Goal: Information Seeking & Learning: Learn about a topic

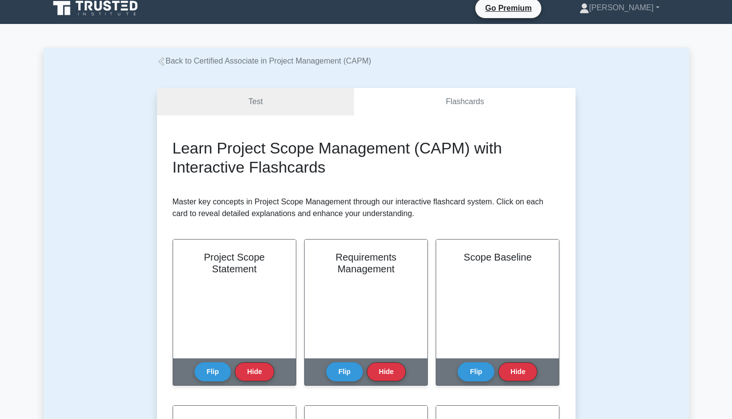
scroll to position [16, 0]
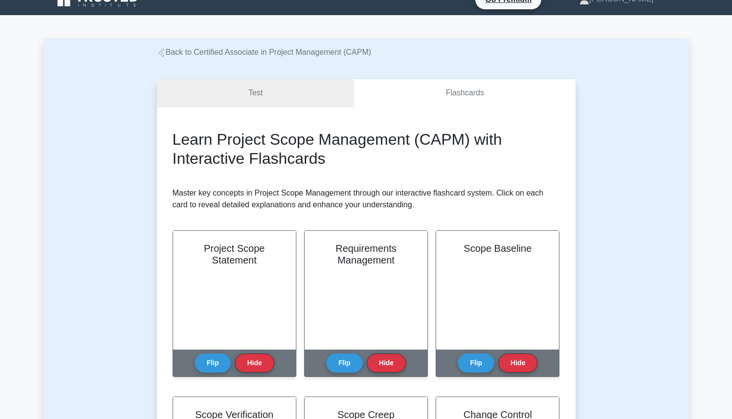
click at [263, 103] on link "Test" at bounding box center [256, 93] width 198 height 28
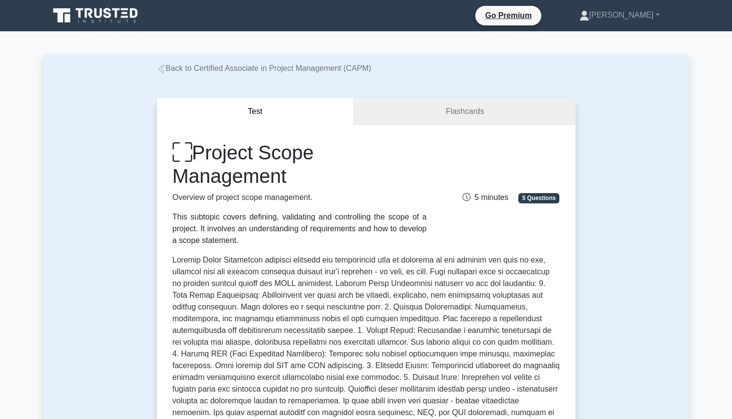
click at [190, 68] on link "Back to Certified Associate in Project Management (CAPM)" at bounding box center [264, 68] width 215 height 8
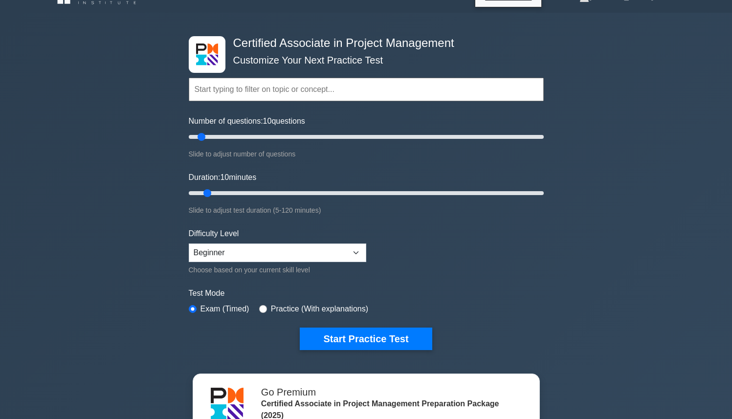
scroll to position [20, 0]
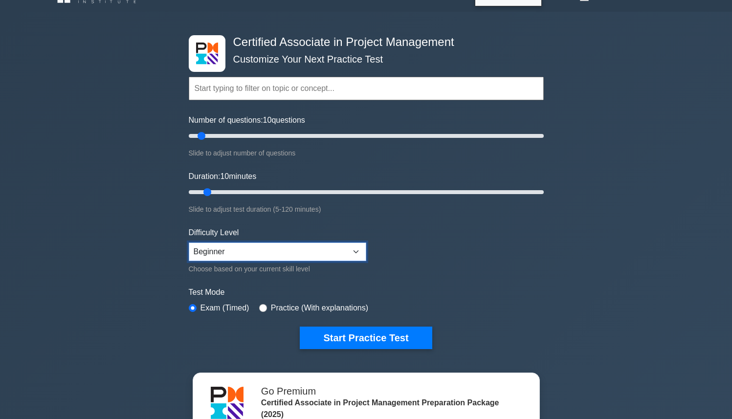
click at [256, 244] on select "Beginner Intermediate Expert" at bounding box center [277, 252] width 177 height 19
select select "expert"
click at [189, 243] on select "Beginner Intermediate Expert" at bounding box center [277, 252] width 177 height 19
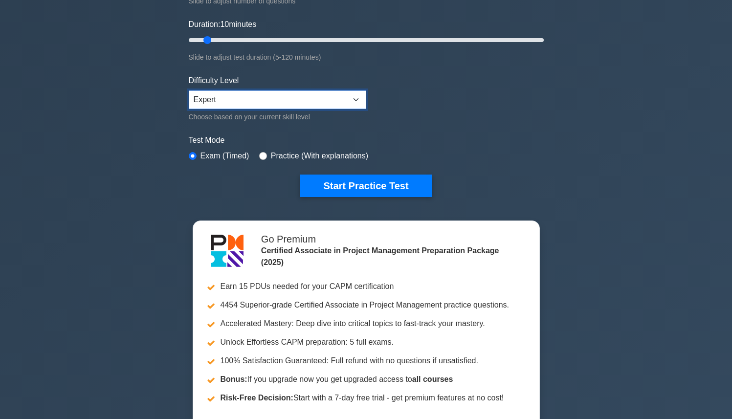
scroll to position [187, 0]
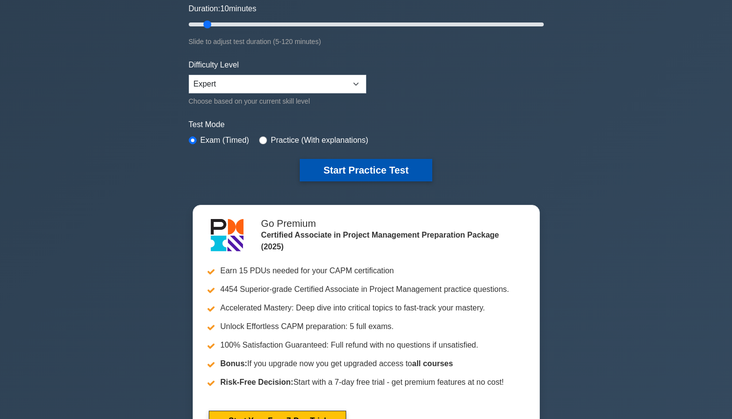
click at [380, 167] on button "Start Practice Test" at bounding box center [366, 170] width 132 height 22
click at [345, 166] on button "Start Practice Test" at bounding box center [366, 170] width 132 height 22
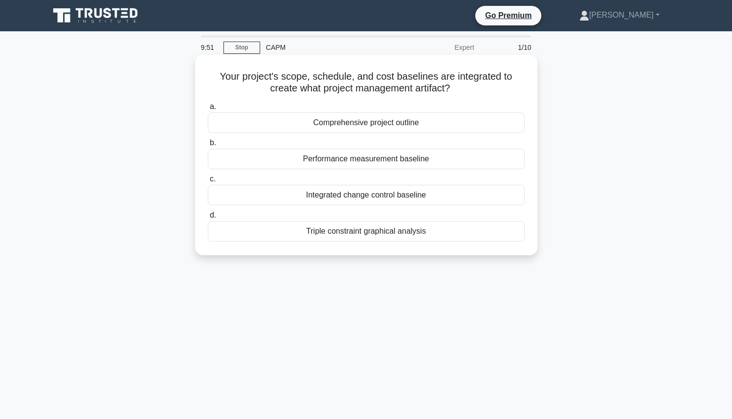
drag, startPoint x: 221, startPoint y: 76, endPoint x: 486, endPoint y: 92, distance: 266.0
click at [486, 92] on h5 "Your project's scope, schedule, and cost baselines are integrated to create wha…" at bounding box center [366, 82] width 319 height 24
click at [484, 91] on h5 "Your project's scope, schedule, and cost baselines are integrated to create wha…" at bounding box center [366, 82] width 319 height 24
click at [472, 118] on div "Comprehensive project outline" at bounding box center [366, 122] width 317 height 21
click at [208, 110] on input "a. Comprehensive project outline" at bounding box center [208, 107] width 0 height 6
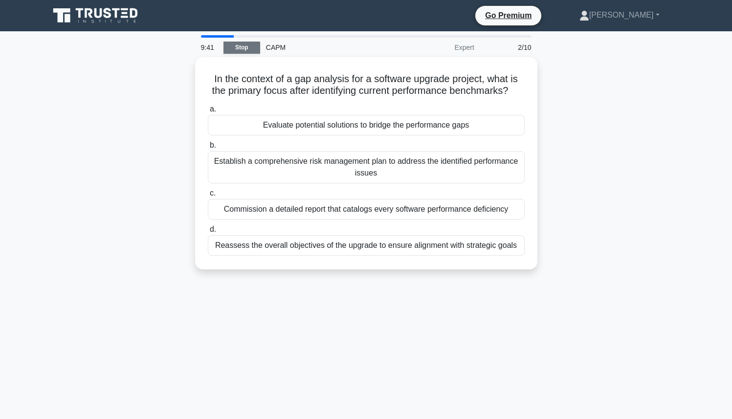
click at [236, 49] on link "Stop" at bounding box center [241, 48] width 37 height 12
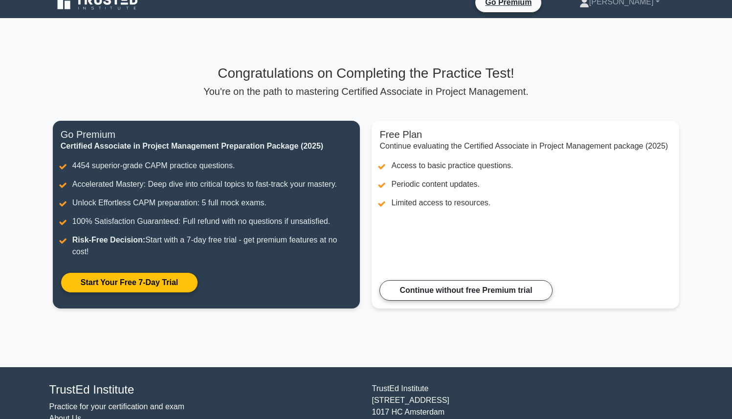
scroll to position [17, 0]
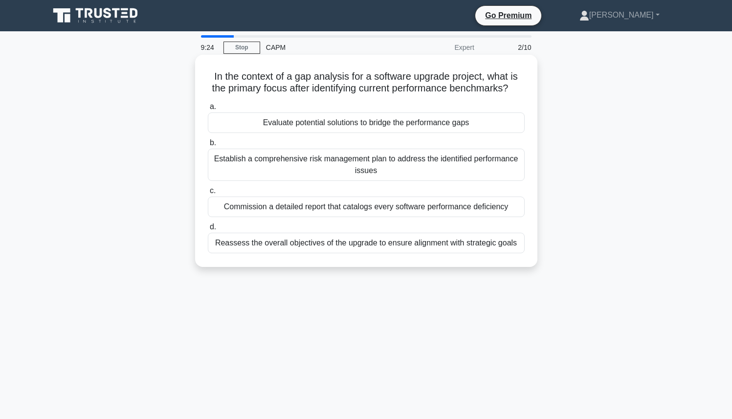
drag, startPoint x: 208, startPoint y: 78, endPoint x: 512, endPoint y: 90, distance: 304.4
click at [512, 90] on h5 "In the context of a gap analysis for a software upgrade project, what is the pr…" at bounding box center [366, 82] width 319 height 24
click at [512, 90] on icon ".spinner_0XTQ{transform-origin:center;animation:spinner_y6GP .75s linear infini…" at bounding box center [514, 89] width 12 height 12
click at [394, 250] on div "Reassess the overall objectives of the upgrade to ensure alignment with strateg…" at bounding box center [366, 243] width 317 height 21
click at [208, 230] on input "d. Reassess the overall objectives of the upgrade to ensure alignment with stra…" at bounding box center [208, 227] width 0 height 6
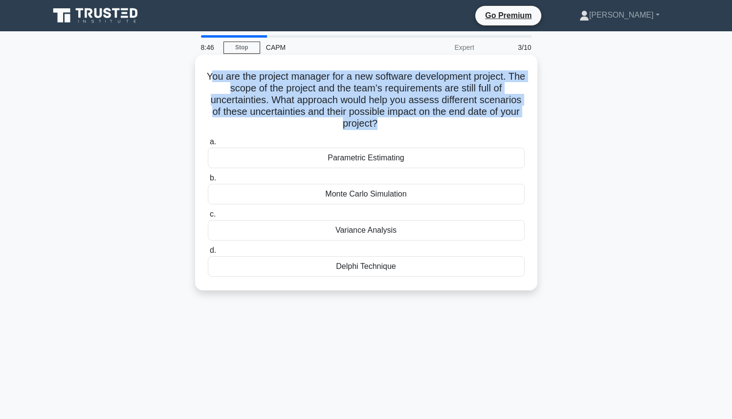
drag, startPoint x: 218, startPoint y: 76, endPoint x: 376, endPoint y: 129, distance: 166.5
click at [376, 129] on h5 "You are the project manager for a new software development project. The scope o…" at bounding box center [366, 100] width 319 height 60
click at [375, 129] on h5 "You are the project manager for a new software development project. The scope o…" at bounding box center [366, 100] width 319 height 60
drag, startPoint x: 376, startPoint y: 128, endPoint x: 219, endPoint y: 80, distance: 164.4
click at [219, 81] on h5 "You are the project manager for a new software development project. The scope o…" at bounding box center [366, 100] width 319 height 60
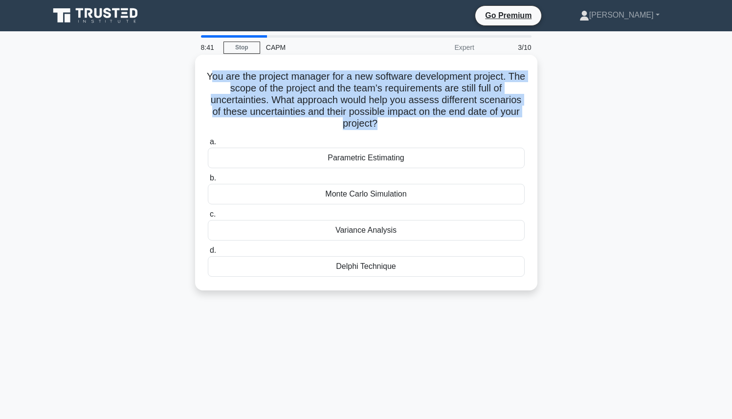
drag, startPoint x: 216, startPoint y: 76, endPoint x: 373, endPoint y: 131, distance: 165.6
click at [373, 131] on div "You are the project manager for a new software development project. The scope o…" at bounding box center [366, 173] width 334 height 228
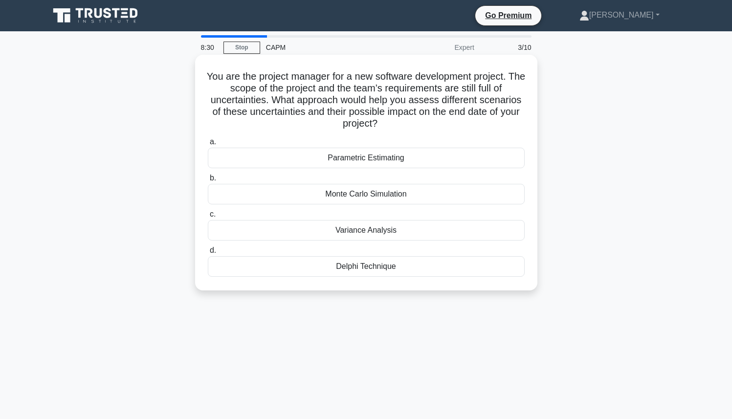
click at [378, 132] on div "You are the project manager for a new software development project. The scope o…" at bounding box center [366, 173] width 334 height 228
click at [336, 266] on div "Delphi Technique" at bounding box center [366, 266] width 317 height 21
click at [208, 254] on input "d. Delphi Technique" at bounding box center [208, 250] width 0 height 6
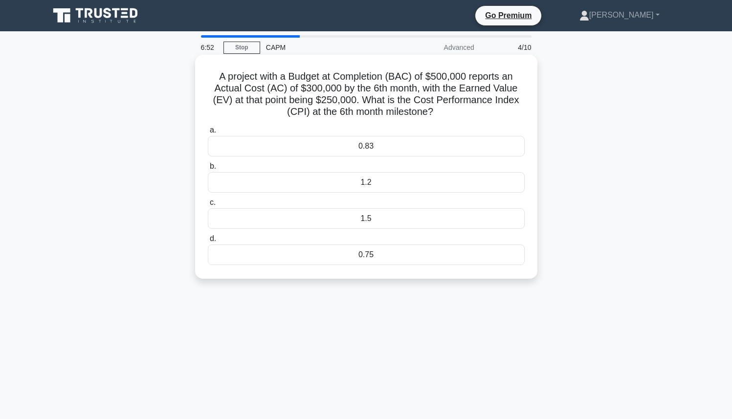
click at [326, 144] on div "0.83" at bounding box center [366, 146] width 317 height 21
click at [208, 133] on input "a. 0.83" at bounding box center [208, 130] width 0 height 6
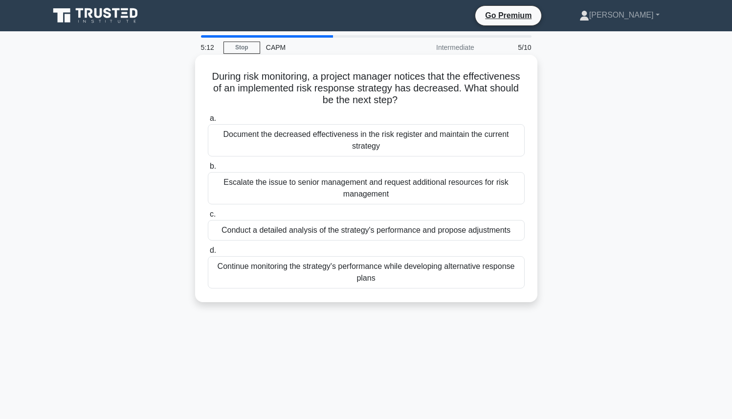
click at [294, 234] on div "Conduct a detailed analysis of the strategy's performance and propose adjustmen…" at bounding box center [366, 230] width 317 height 21
click at [208, 218] on input "c. Conduct a detailed analysis of the strategy's performance and propose adjust…" at bounding box center [208, 214] width 0 height 6
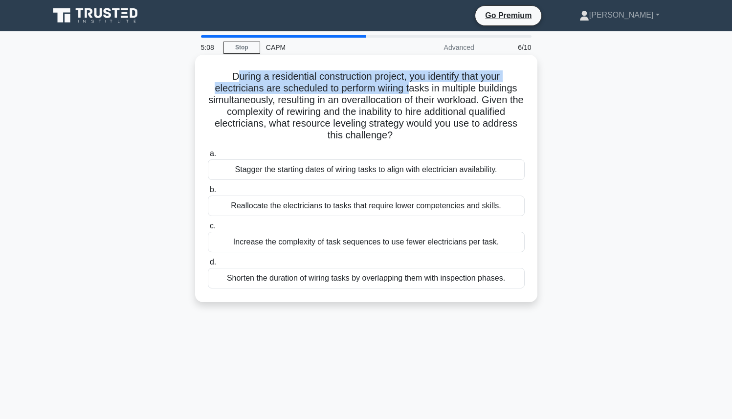
drag, startPoint x: 235, startPoint y: 78, endPoint x: 408, endPoint y: 89, distance: 173.5
click at [409, 89] on h5 "During a residential construction project, you identify that your electricians …" at bounding box center [366, 105] width 319 height 71
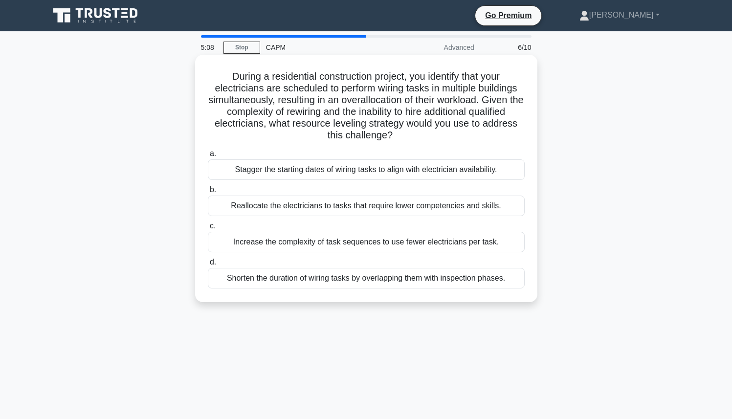
click at [404, 89] on h5 "During a residential construction project, you identify that your electricians …" at bounding box center [366, 105] width 319 height 71
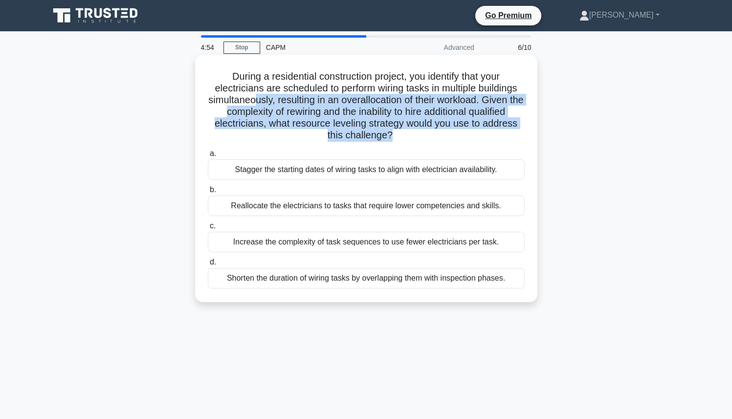
drag, startPoint x: 392, startPoint y: 138, endPoint x: 240, endPoint y: 93, distance: 158.1
click at [256, 97] on h5 "During a residential construction project, you identify that your electricians …" at bounding box center [366, 105] width 319 height 71
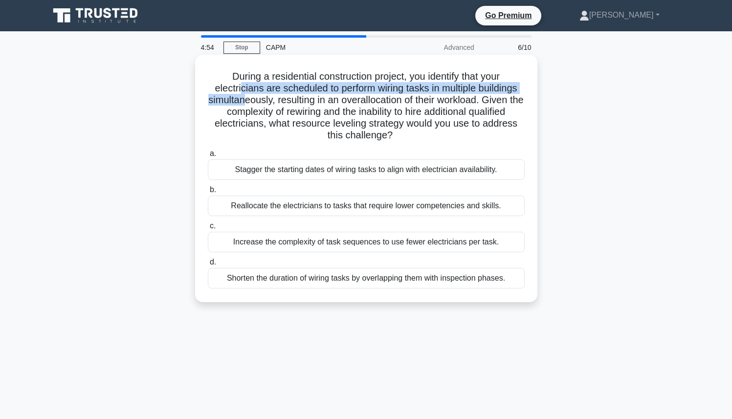
click at [240, 93] on h5 "During a residential construction project, you identify that your electricians …" at bounding box center [366, 105] width 319 height 71
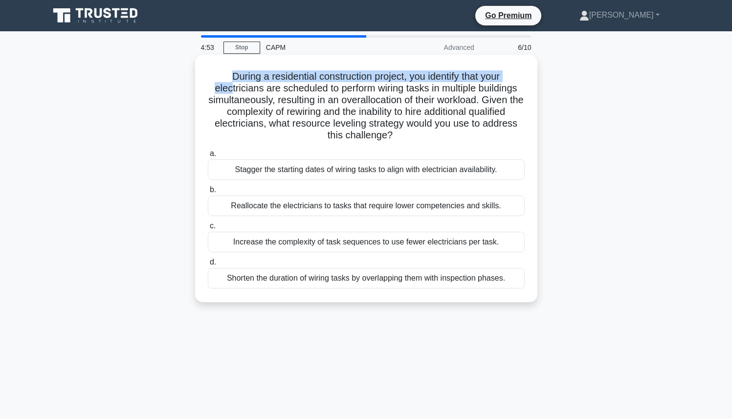
drag, startPoint x: 231, startPoint y: 90, endPoint x: 230, endPoint y: 81, distance: 9.3
click at [230, 81] on h5 "During a residential construction project, you identify that your electricians …" at bounding box center [366, 105] width 319 height 71
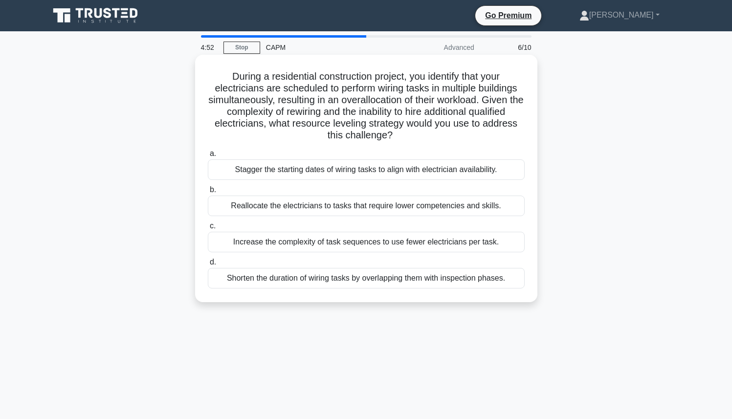
click at [289, 115] on h5 "During a residential construction project, you identify that your electricians …" at bounding box center [366, 105] width 319 height 71
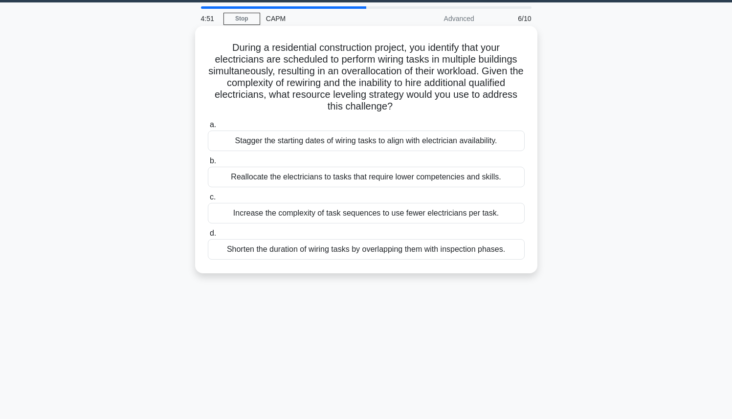
scroll to position [31, 0]
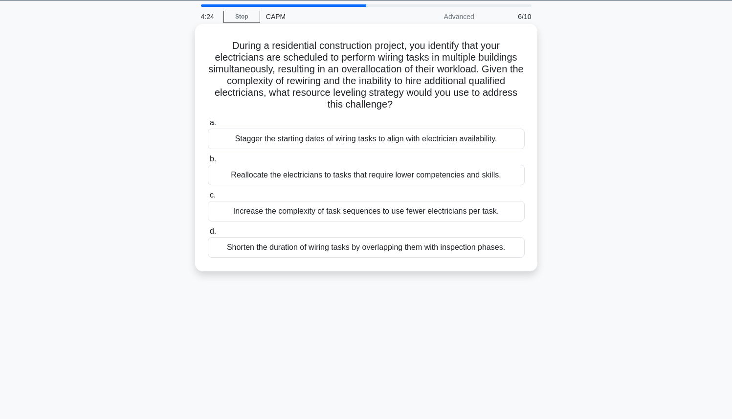
click at [299, 145] on div "Stagger the starting dates of wiring tasks to align with electrician availabili…" at bounding box center [366, 139] width 317 height 21
click at [269, 140] on div "Stagger the starting dates of wiring tasks to align with electrician availabili…" at bounding box center [366, 139] width 317 height 21
click at [208, 126] on input "a. Stagger the starting dates of wiring tasks to align with electrician availab…" at bounding box center [208, 123] width 0 height 6
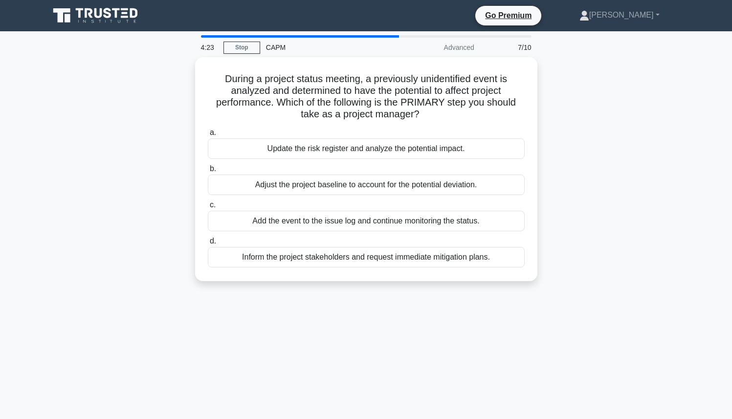
scroll to position [0, 0]
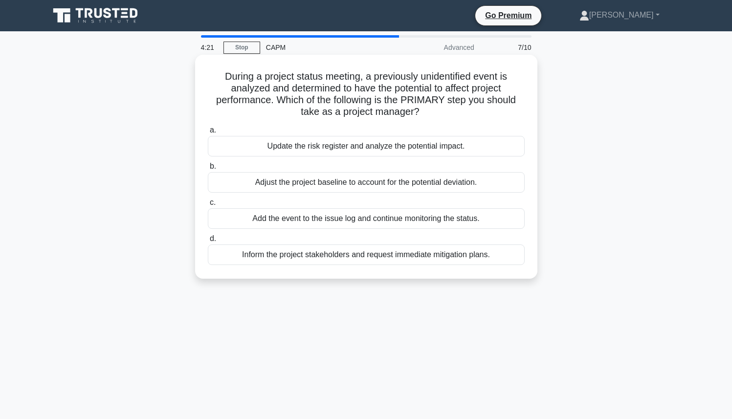
drag, startPoint x: 225, startPoint y: 79, endPoint x: 434, endPoint y: 113, distance: 211.7
click at [435, 114] on h5 "During a project status meeting, a previously unidentified event is analyzed an…" at bounding box center [366, 94] width 319 height 48
click at [434, 113] on h5 "During a project status meeting, a previously unidentified event is analyzed an…" at bounding box center [366, 94] width 319 height 48
click at [292, 150] on div "Update the risk register and analyze the potential impact." at bounding box center [366, 146] width 317 height 21
click at [208, 133] on input "a. Update the risk register and analyze the potential impact." at bounding box center [208, 130] width 0 height 6
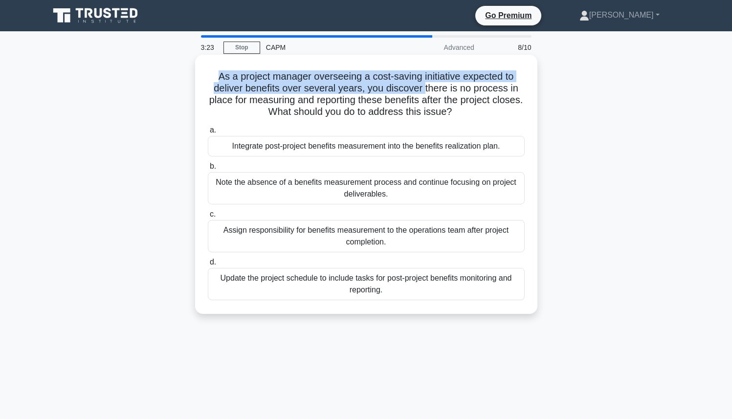
drag, startPoint x: 219, startPoint y: 77, endPoint x: 424, endPoint y: 89, distance: 205.7
click at [424, 89] on h5 "As a project manager overseeing a cost-saving initiative expected to deliver be…" at bounding box center [366, 94] width 319 height 48
click at [426, 89] on h5 "As a project manager overseeing a cost-saving initiative expected to deliver be…" at bounding box center [366, 94] width 319 height 48
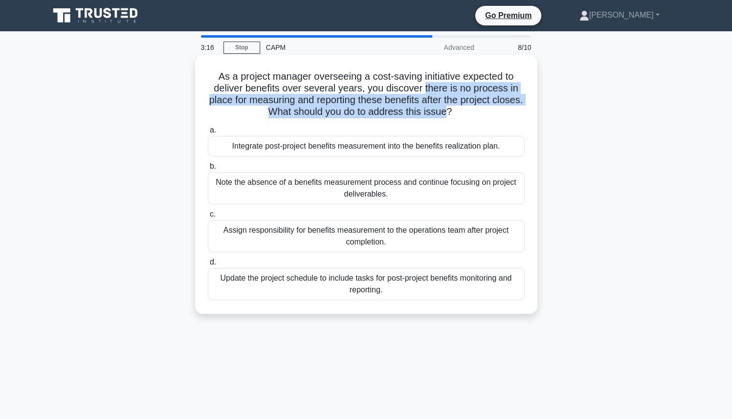
drag, startPoint x: 426, startPoint y: 89, endPoint x: 446, endPoint y: 117, distance: 34.2
click at [446, 117] on h5 "As a project manager overseeing a cost-saving initiative expected to deliver be…" at bounding box center [366, 94] width 319 height 48
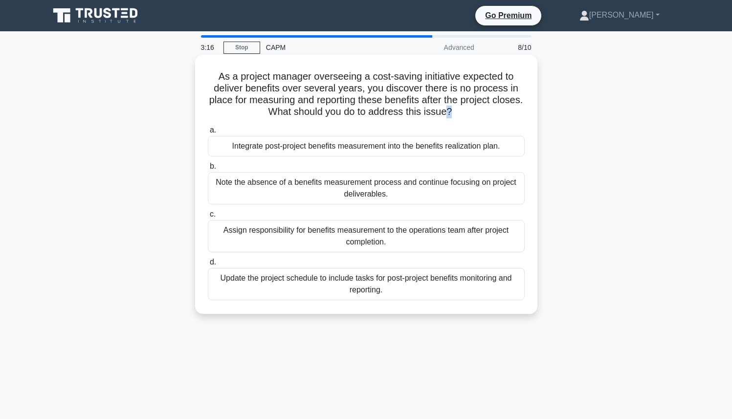
click at [446, 117] on h5 "As a project manager overseeing a cost-saving initiative expected to deliver be…" at bounding box center [366, 94] width 319 height 48
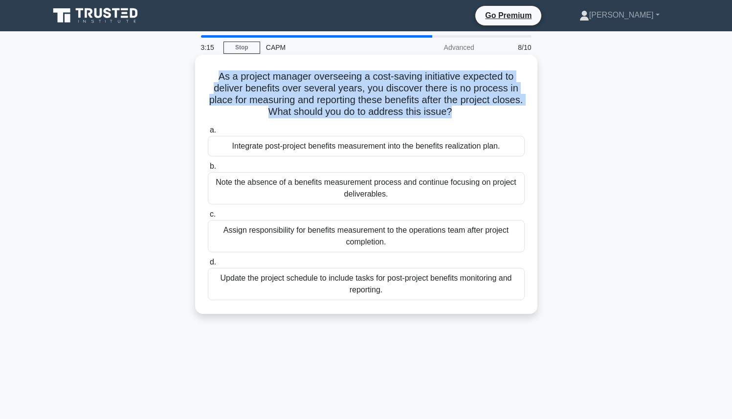
drag, startPoint x: 446, startPoint y: 117, endPoint x: 298, endPoint y: 98, distance: 149.3
click at [298, 98] on h5 "As a project manager overseeing a cost-saving initiative expected to deliver be…" at bounding box center [366, 94] width 319 height 48
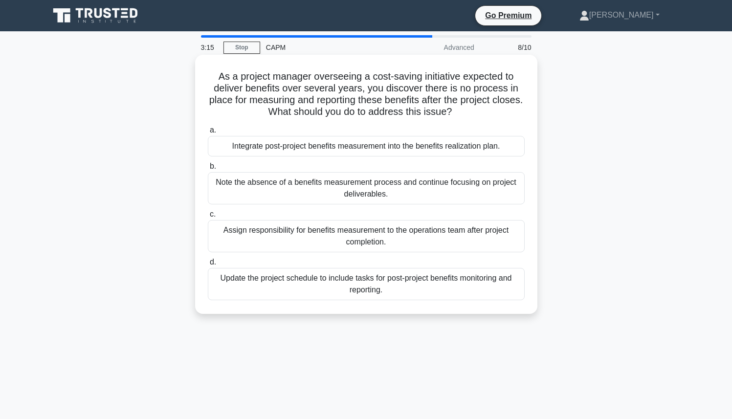
click at [292, 97] on h5 "As a project manager overseeing a cost-saving initiative expected to deliver be…" at bounding box center [366, 94] width 319 height 48
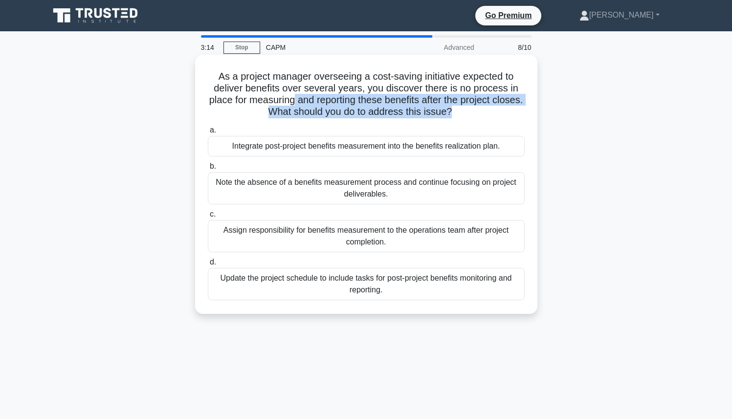
click at [292, 97] on h5 "As a project manager overseeing a cost-saving initiative expected to deliver be…" at bounding box center [366, 94] width 319 height 48
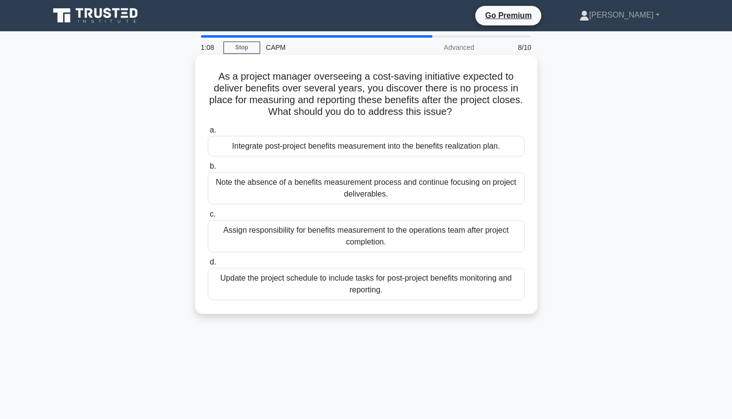
click at [444, 194] on div "Note the absence of a benefits measurement process and continue focusing on pro…" at bounding box center [366, 188] width 317 height 32
click at [208, 170] on input "b. Note the absence of a benefits measurement process and continue focusing on …" at bounding box center [208, 166] width 0 height 6
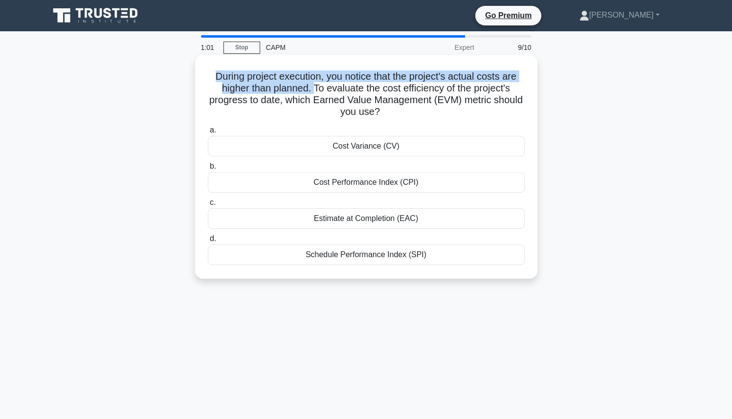
drag, startPoint x: 213, startPoint y: 73, endPoint x: 313, endPoint y: 89, distance: 101.9
click at [313, 89] on h5 "During project execution, you notice that the project's actual costs are higher…" at bounding box center [366, 94] width 319 height 48
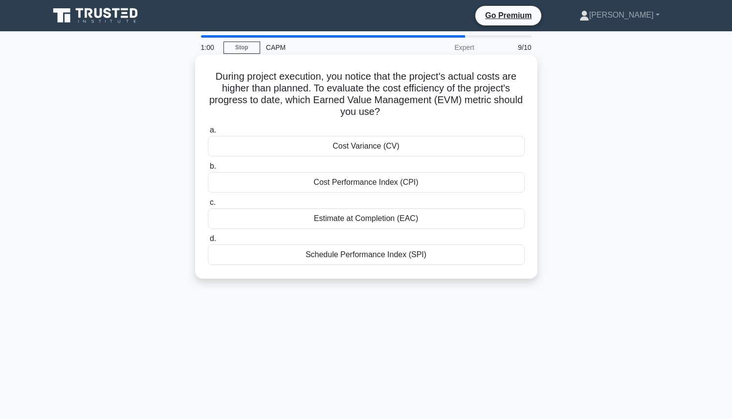
click at [316, 91] on h5 "During project execution, you notice that the project's actual costs are higher…" at bounding box center [366, 94] width 319 height 48
drag, startPoint x: 313, startPoint y: 85, endPoint x: 411, endPoint y: 113, distance: 101.4
click at [411, 113] on h5 "During project execution, you notice that the project's actual costs are higher…" at bounding box center [366, 94] width 319 height 48
click at [408, 113] on h5 "During project execution, you notice that the project's actual costs are higher…" at bounding box center [366, 94] width 319 height 48
click at [398, 148] on div "Cost Variance (CV)" at bounding box center [366, 146] width 317 height 21
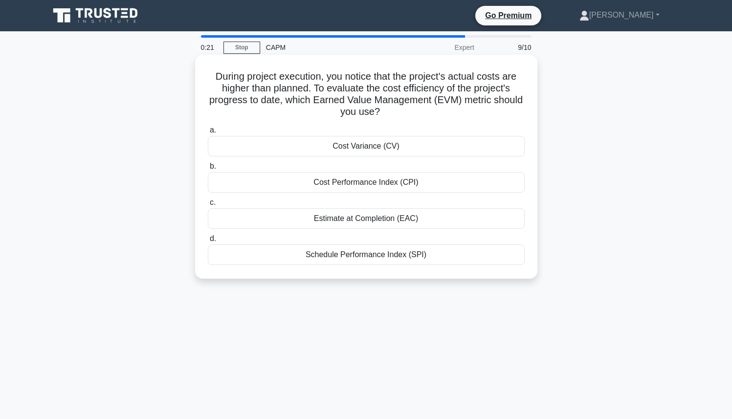
click at [208, 133] on input "a. Cost Variance (CV)" at bounding box center [208, 130] width 0 height 6
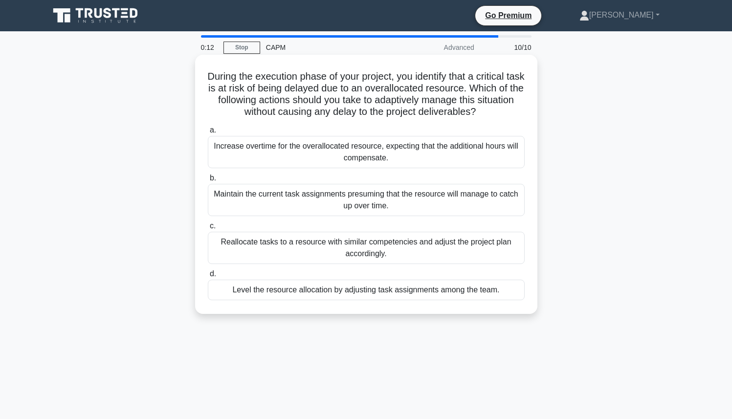
drag, startPoint x: 215, startPoint y: 79, endPoint x: 506, endPoint y: 111, distance: 292.6
click at [506, 111] on h5 "During the execution phase of your project, you identify that a critical task i…" at bounding box center [366, 94] width 319 height 48
click at [485, 121] on div "During the execution phase of your project, you identify that a critical task i…" at bounding box center [366, 184] width 334 height 251
click at [404, 248] on div "Reallocate tasks to a resource with similar competencies and adjust the project…" at bounding box center [366, 248] width 317 height 32
click at [208, 229] on input "c. Reallocate tasks to a resource with similar competencies and adjust the proj…" at bounding box center [208, 226] width 0 height 6
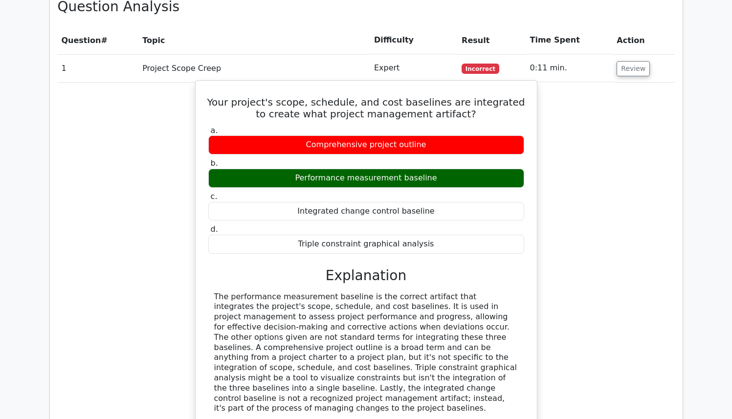
scroll to position [880, 0]
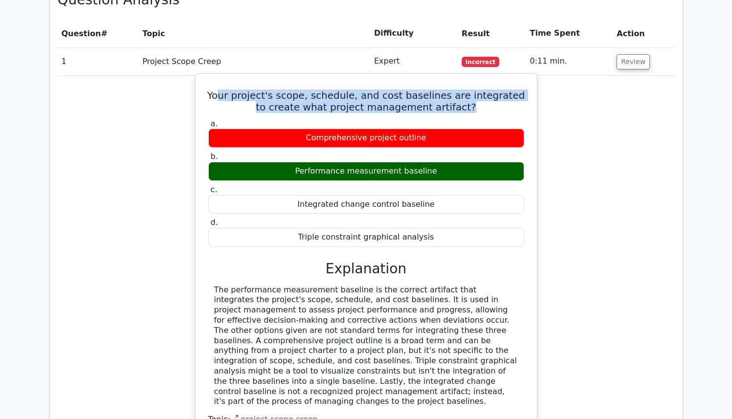
drag, startPoint x: 227, startPoint y: 71, endPoint x: 456, endPoint y: 90, distance: 229.7
click at [456, 90] on div "Your project's scope, schedule, and cost baselines are integrated to create wha…" at bounding box center [365, 266] width 333 height 376
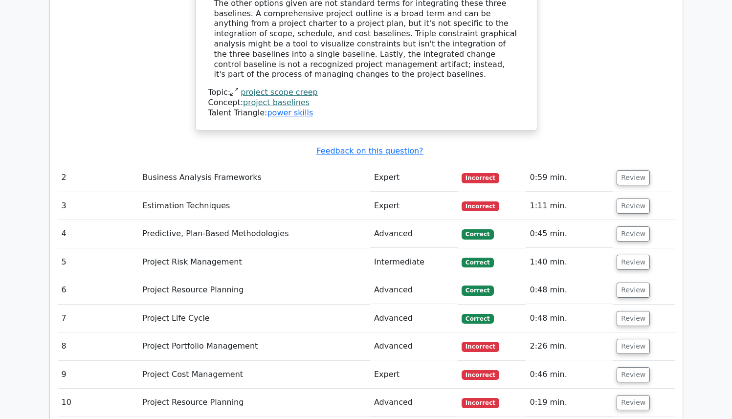
scroll to position [1265, 0]
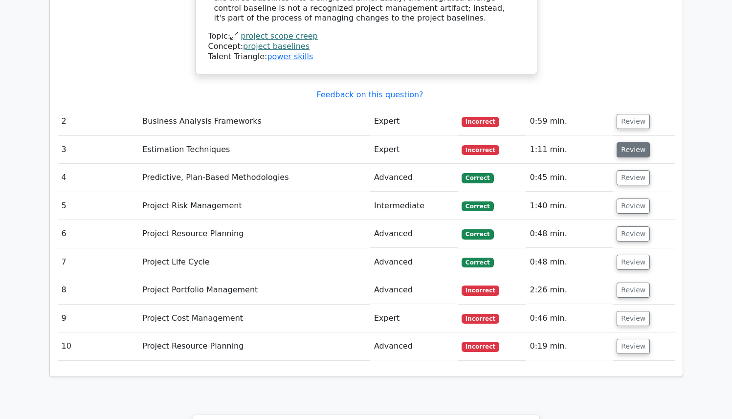
click at [628, 142] on button "Review" at bounding box center [633, 149] width 33 height 15
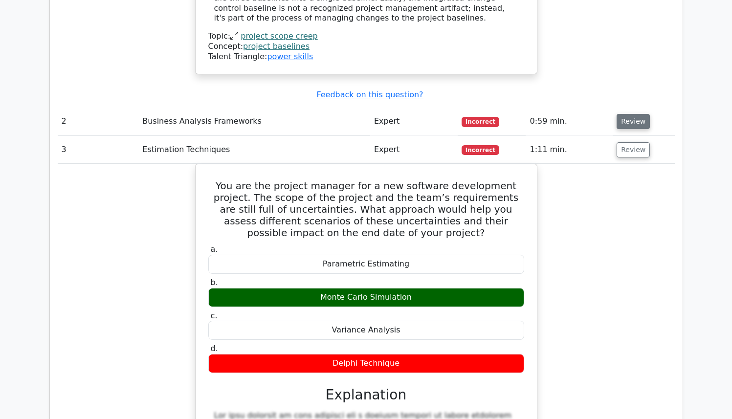
click at [623, 114] on button "Review" at bounding box center [633, 121] width 33 height 15
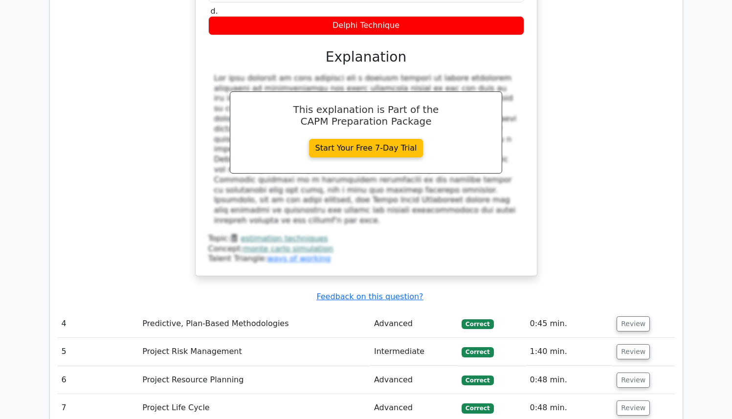
scroll to position [2096, 0]
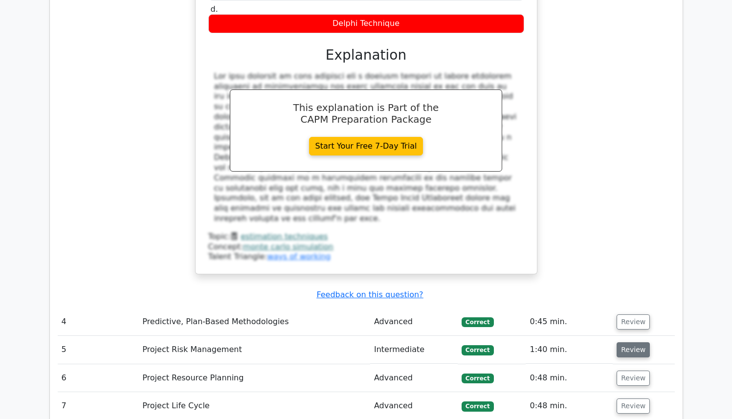
click at [628, 342] on button "Review" at bounding box center [633, 349] width 33 height 15
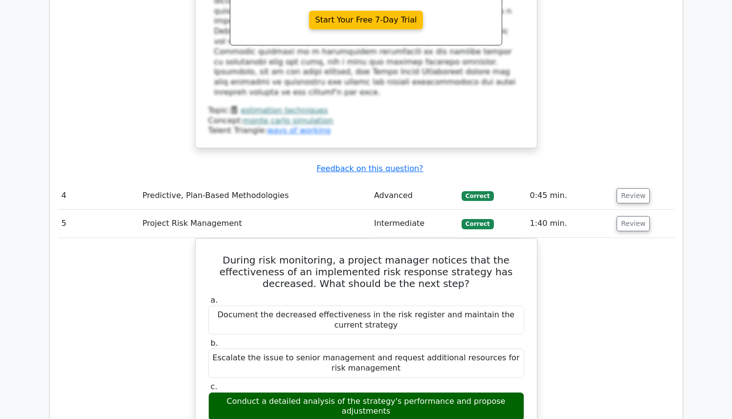
scroll to position [2223, 0]
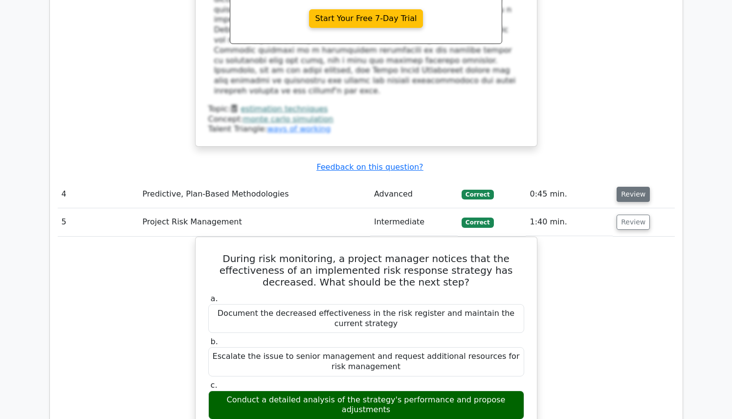
click at [632, 187] on button "Review" at bounding box center [633, 194] width 33 height 15
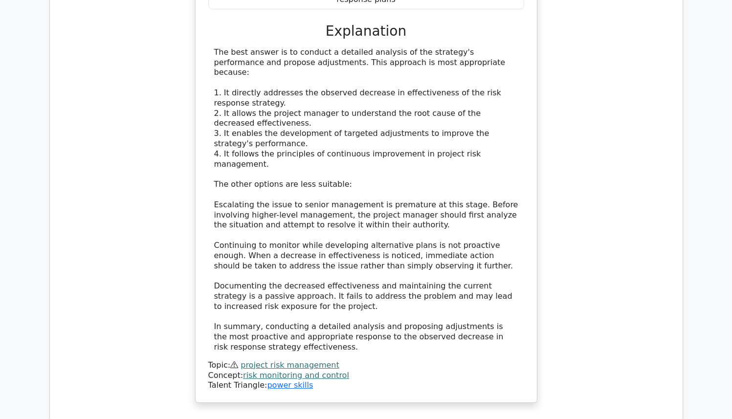
scroll to position [3255, 0]
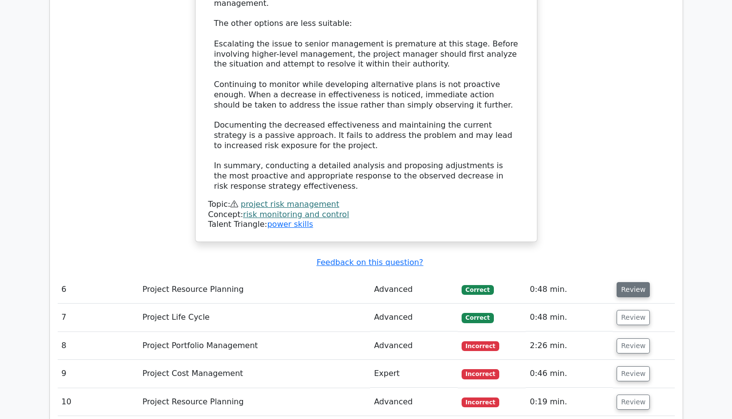
click at [635, 282] on button "Review" at bounding box center [633, 289] width 33 height 15
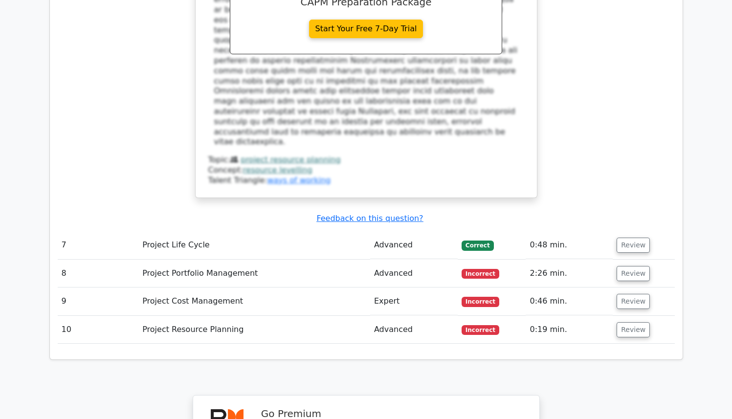
scroll to position [3846, 0]
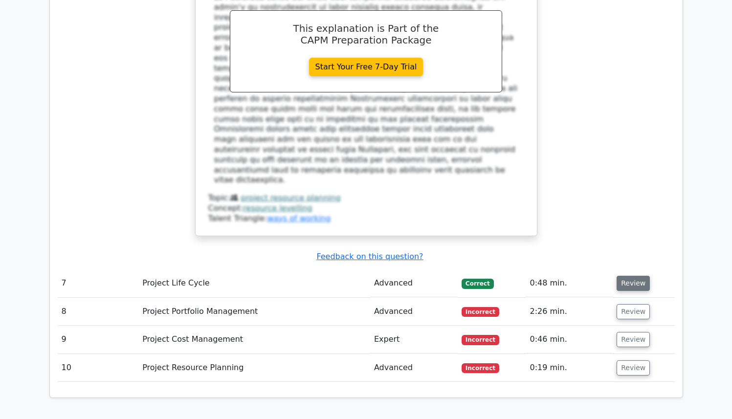
click at [634, 276] on button "Review" at bounding box center [633, 283] width 33 height 15
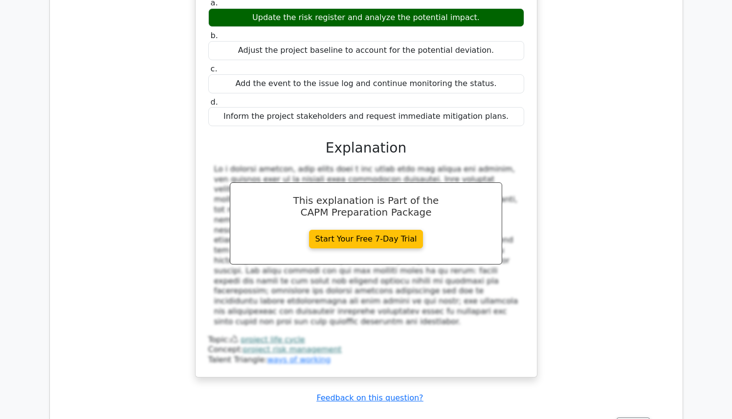
scroll to position [4216, 0]
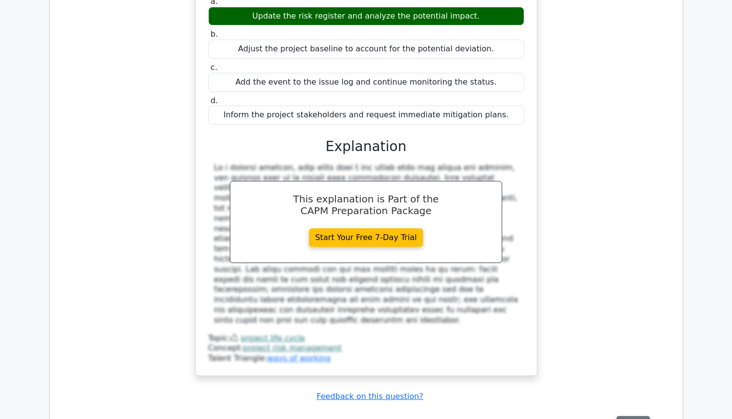
click at [635, 416] on button "Review" at bounding box center [633, 423] width 33 height 15
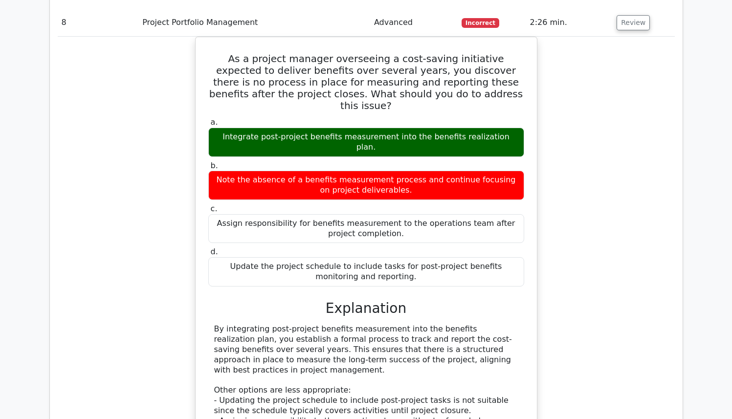
scroll to position [4659, 0]
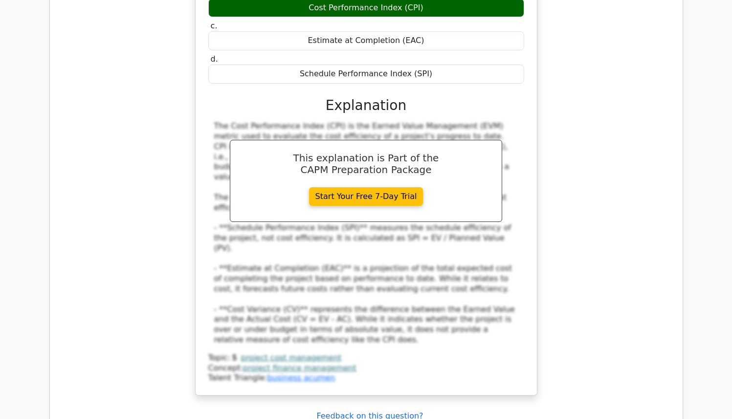
scroll to position [5312, 0]
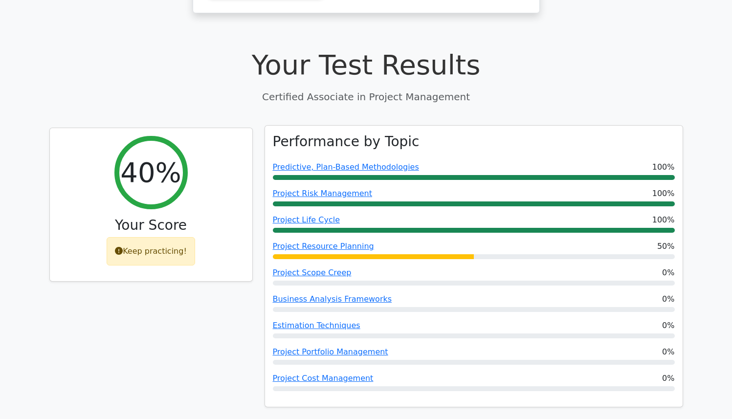
scroll to position [328, 0]
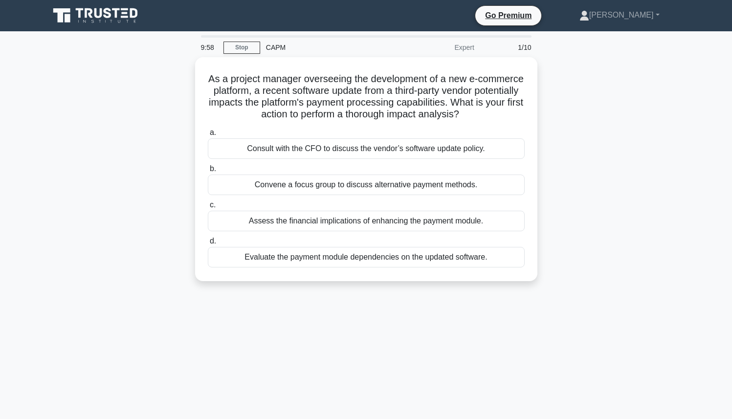
click at [99, 16] on icon at bounding box center [98, 13] width 8 height 10
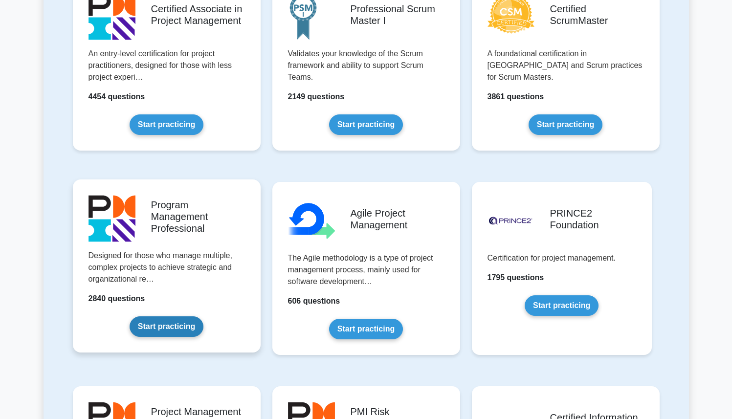
scroll to position [418, 0]
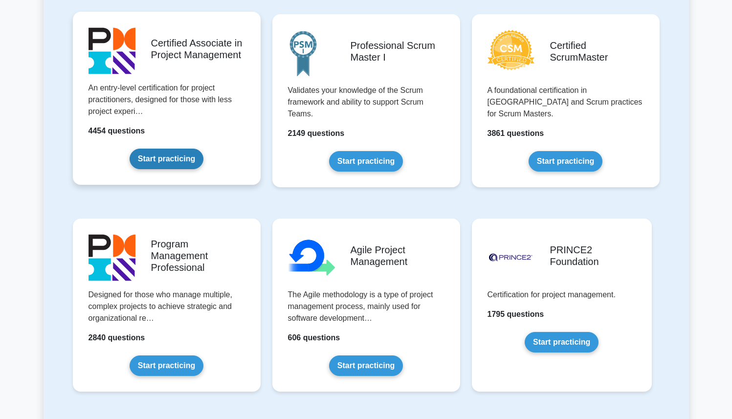
click at [188, 169] on link "Start practicing" at bounding box center [167, 159] width 74 height 21
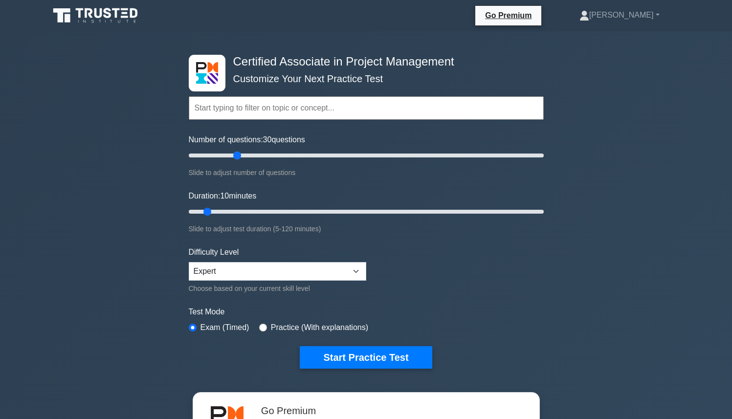
drag, startPoint x: 200, startPoint y: 158, endPoint x: 239, endPoint y: 168, distance: 39.8
type input "30"
click at [239, 161] on input "Number of questions: 30 questions" at bounding box center [366, 156] width 355 height 12
drag, startPoint x: 208, startPoint y: 211, endPoint x: 261, endPoint y: 212, distance: 52.8
click at [261, 212] on input "Duration: 30 minutes" at bounding box center [366, 212] width 355 height 12
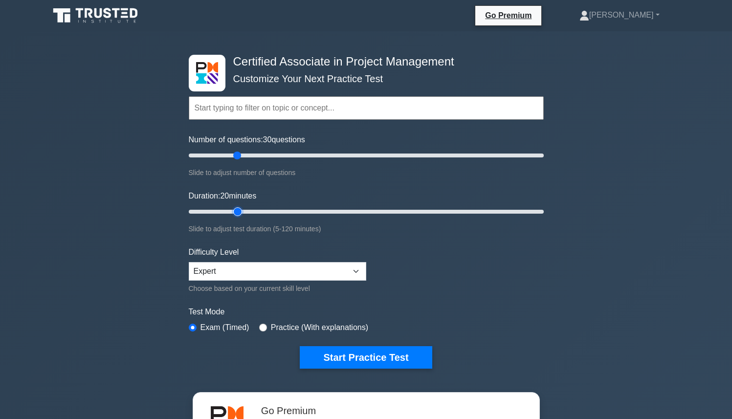
drag, startPoint x: 265, startPoint y: 214, endPoint x: 234, endPoint y: 214, distance: 31.3
type input "20"
click at [234, 214] on input "Duration: 20 minutes" at bounding box center [366, 212] width 355 height 12
click at [242, 241] on form "Topics Project Scope Management Project Time Management Project Cost Management…" at bounding box center [366, 217] width 355 height 302
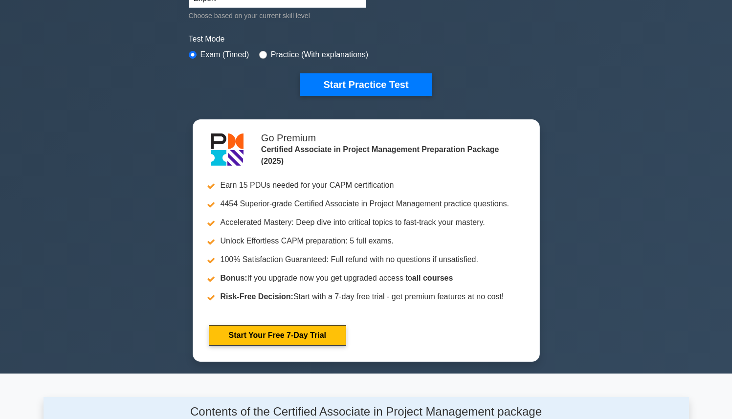
scroll to position [269, 0]
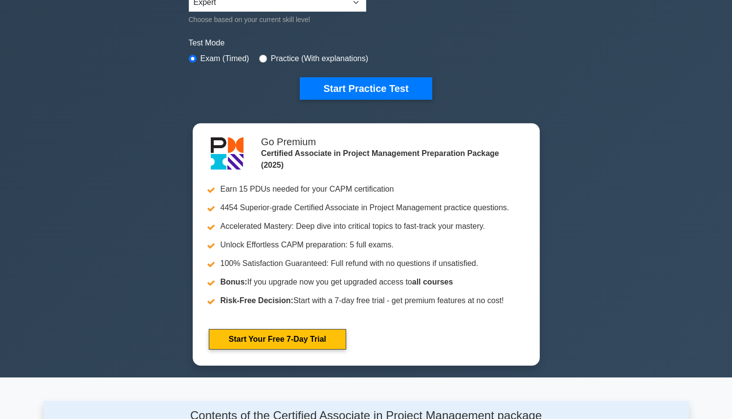
click at [270, 64] on div "Test Mode Exam (Timed) Practice (With explanations)" at bounding box center [366, 51] width 355 height 28
click at [268, 62] on div "Practice (With explanations)" at bounding box center [313, 59] width 109 height 12
click at [266, 60] on input "radio" at bounding box center [263, 59] width 8 height 8
radio input "true"
click at [228, 62] on label "Exam (Timed)" at bounding box center [224, 59] width 49 height 12
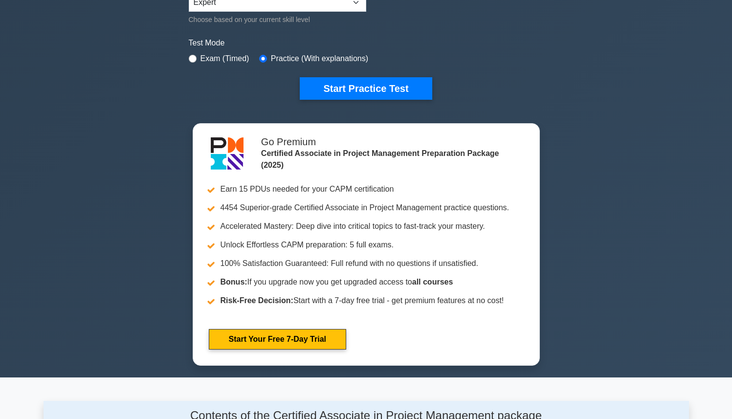
click at [226, 58] on label "Exam (Timed)" at bounding box center [224, 59] width 49 height 12
click at [195, 57] on input "radio" at bounding box center [193, 59] width 8 height 8
radio input "true"
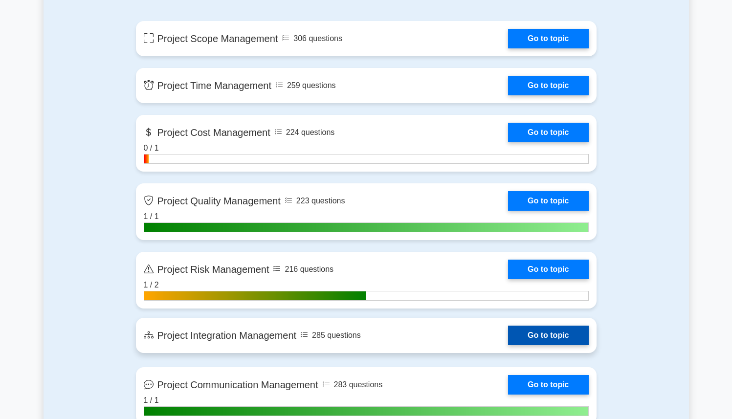
scroll to position [721, 0]
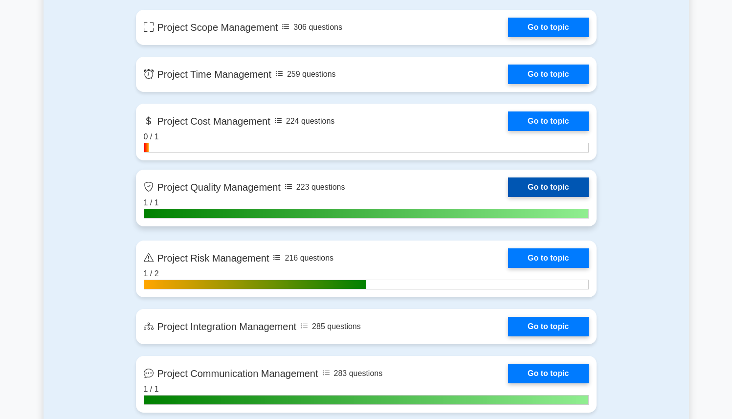
click at [508, 187] on link "Go to topic" at bounding box center [548, 187] width 80 height 20
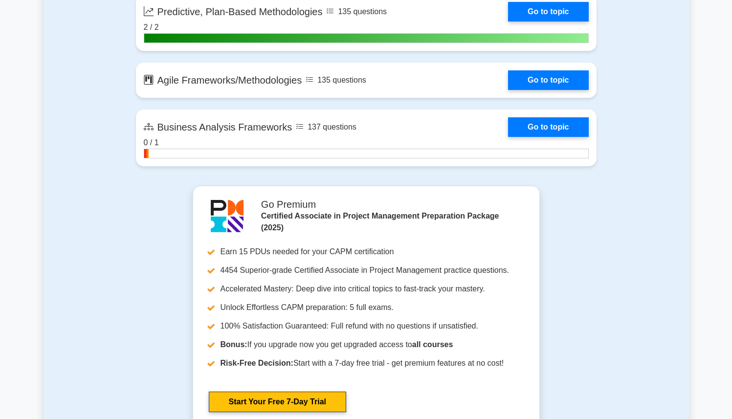
scroll to position [2504, 0]
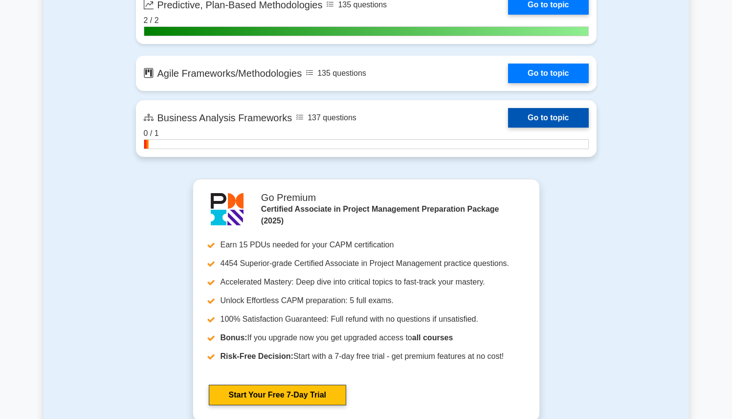
click at [546, 120] on link "Go to topic" at bounding box center [548, 118] width 80 height 20
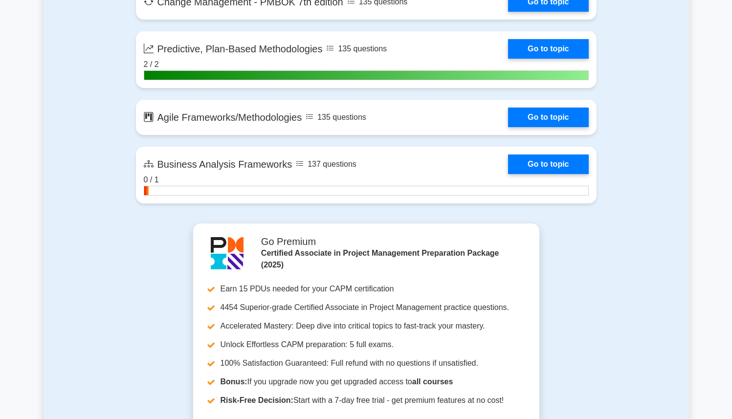
scroll to position [2424, 0]
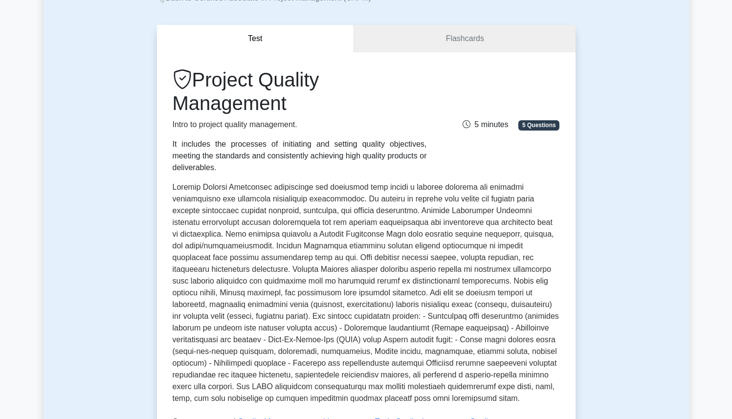
scroll to position [69, 0]
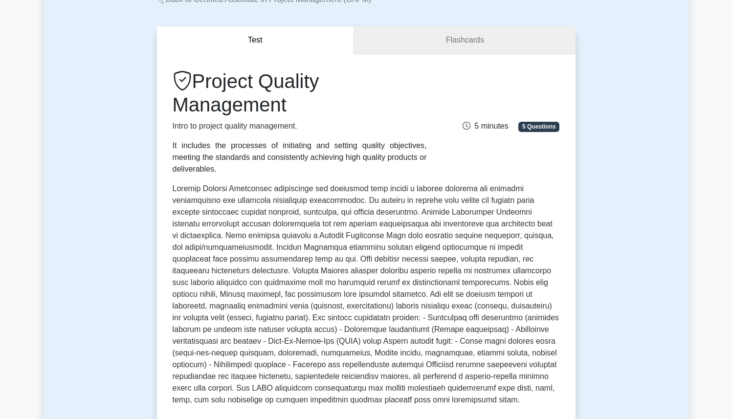
click at [407, 50] on link "Flashcards" at bounding box center [464, 40] width 221 height 28
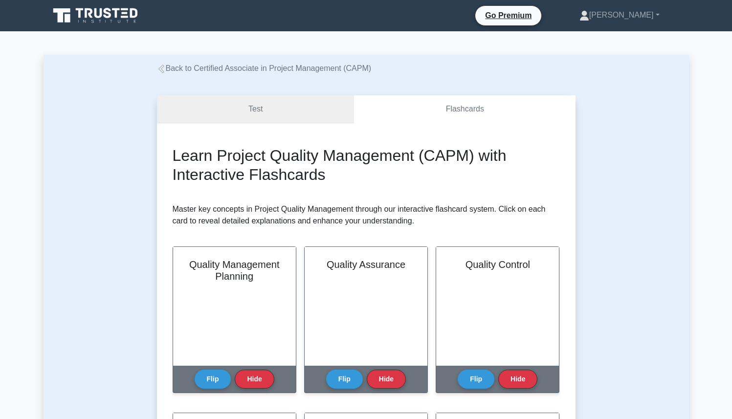
click at [291, 117] on link "Test" at bounding box center [256, 109] width 198 height 28
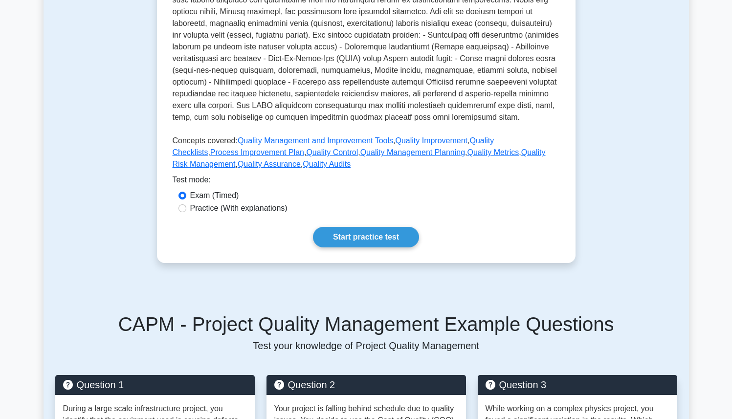
scroll to position [1, 0]
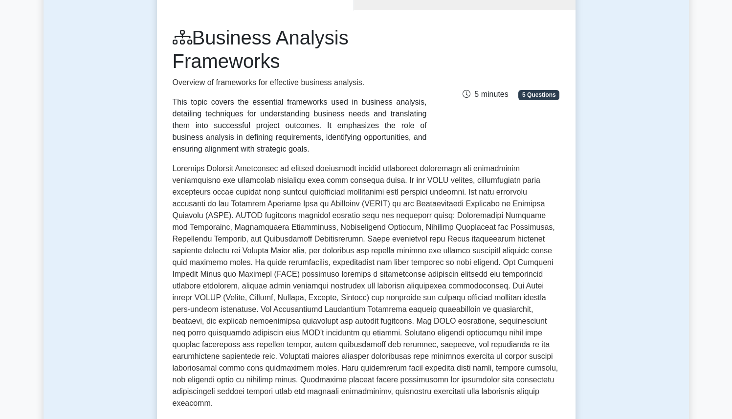
scroll to position [65, 0]
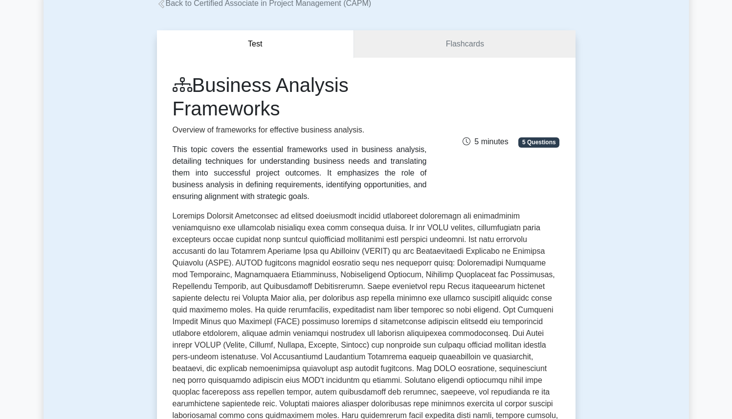
click at [528, 149] on div "Business Analysis Frameworks Overview of frameworks for effective business anal…" at bounding box center [366, 137] width 399 height 129
drag, startPoint x: 524, startPoint y: 147, endPoint x: 505, endPoint y: 147, distance: 19.6
click at [524, 147] on span "5 Questions" at bounding box center [538, 142] width 41 height 10
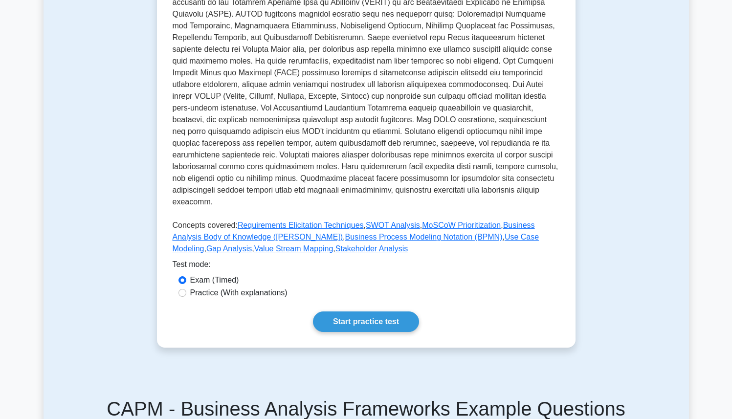
scroll to position [318, 0]
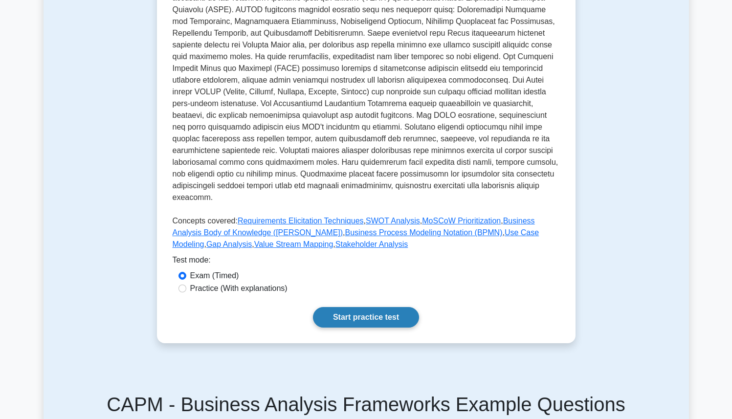
click at [360, 307] on link "Start practice test" at bounding box center [366, 317] width 106 height 21
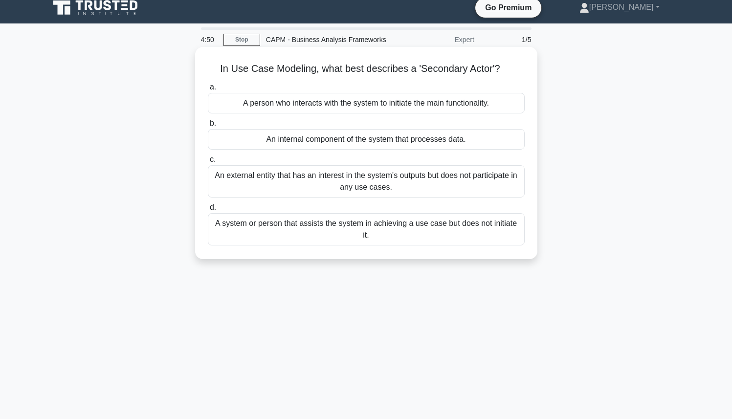
scroll to position [10, 0]
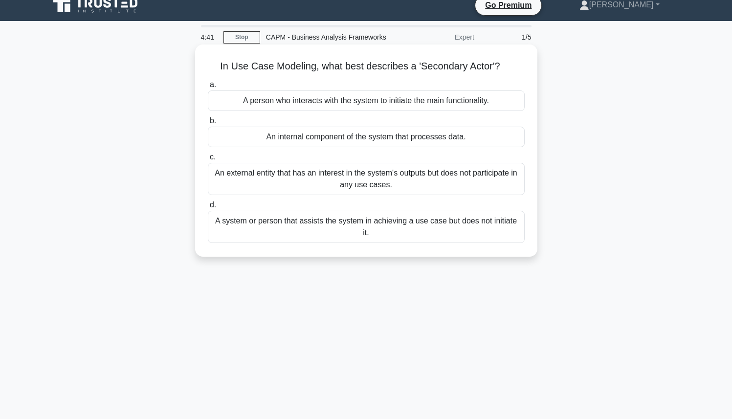
click at [306, 98] on div "A person who interacts with the system to initiate the main functionality." at bounding box center [366, 100] width 317 height 21
click at [208, 88] on input "a. A person who interacts with the system to initiate the main functionality." at bounding box center [208, 85] width 0 height 6
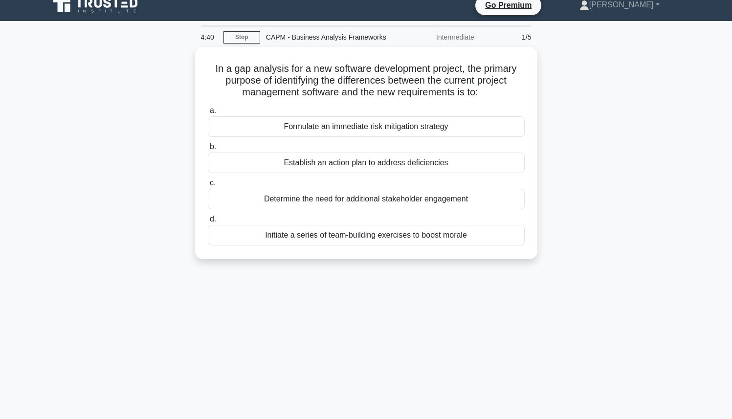
scroll to position [0, 0]
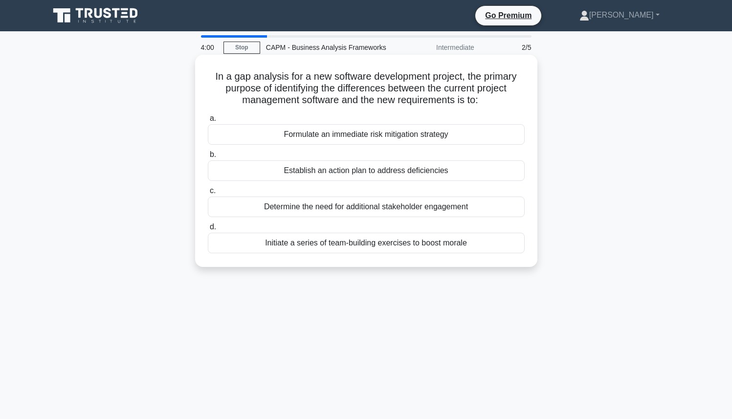
click at [361, 174] on div "Establish an action plan to address deficiencies" at bounding box center [366, 170] width 317 height 21
click at [208, 158] on input "b. Establish an action plan to address deficiencies" at bounding box center [208, 155] width 0 height 6
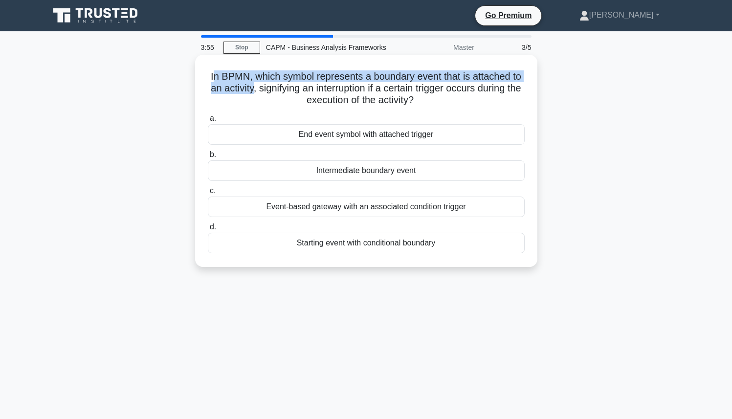
drag, startPoint x: 213, startPoint y: 76, endPoint x: 251, endPoint y: 86, distance: 38.9
click at [251, 86] on h5 "In BPMN, which symbol represents a boundary event that is attached to an activi…" at bounding box center [366, 88] width 319 height 36
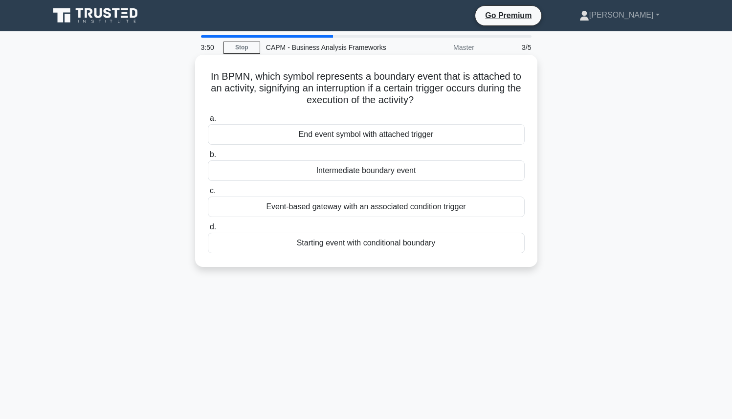
drag, startPoint x: 213, startPoint y: 74, endPoint x: 416, endPoint y: 95, distance: 203.5
click at [416, 95] on h5 "In BPMN, which symbol represents a boundary event that is attached to an activi…" at bounding box center [366, 88] width 319 height 36
click at [416, 98] on icon ".spinner_0XTQ{transform-origin:center;animation:spinner_y6GP .75s linear infini…" at bounding box center [420, 101] width 12 height 12
click at [353, 135] on div "End event symbol with attached trigger" at bounding box center [366, 134] width 317 height 21
click at [208, 122] on input "a. End event symbol with attached trigger" at bounding box center [208, 118] width 0 height 6
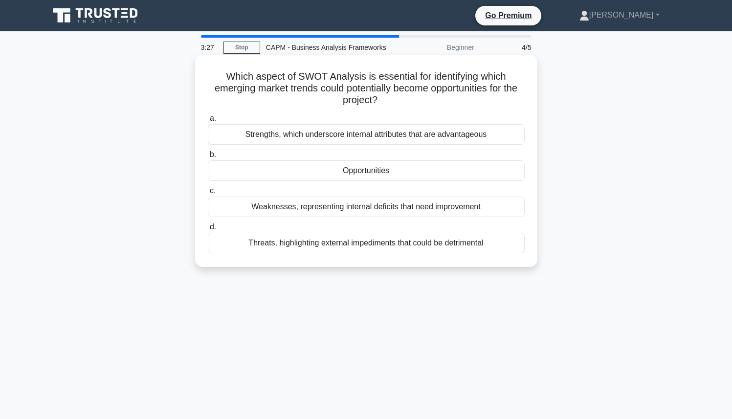
drag, startPoint x: 228, startPoint y: 73, endPoint x: 379, endPoint y: 98, distance: 153.2
click at [379, 98] on h5 "Which aspect of SWOT Analysis is essential for identifying which emerging marke…" at bounding box center [366, 88] width 319 height 36
click at [379, 98] on icon ".spinner_0XTQ{transform-origin:center;animation:spinner_y6GP .75s linear infini…" at bounding box center [383, 101] width 12 height 12
click at [379, 172] on div "Opportunities" at bounding box center [366, 170] width 317 height 21
click at [208, 158] on input "b. Opportunities" at bounding box center [208, 155] width 0 height 6
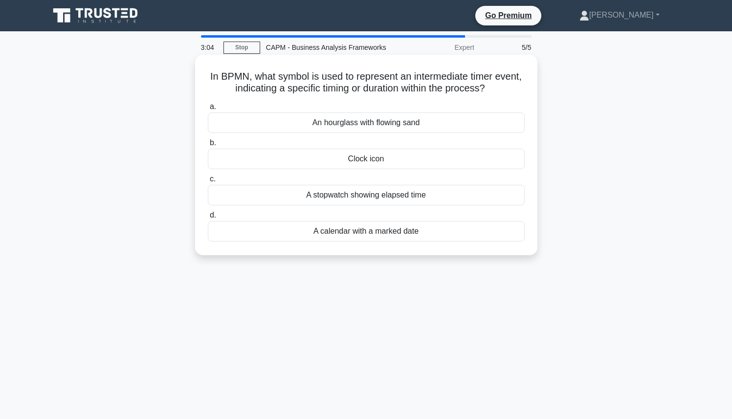
drag, startPoint x: 212, startPoint y: 76, endPoint x: 486, endPoint y: 87, distance: 274.5
click at [488, 87] on h5 "In BPMN, what symbol is used to represent an intermediate timer event, indicati…" at bounding box center [366, 82] width 319 height 24
click at [486, 87] on h5 "In BPMN, what symbol is used to represent an intermediate timer event, indicati…" at bounding box center [366, 82] width 319 height 24
click at [370, 118] on div "An hourglass with flowing sand" at bounding box center [366, 122] width 317 height 21
click at [208, 110] on input "a. An hourglass with flowing sand" at bounding box center [208, 107] width 0 height 6
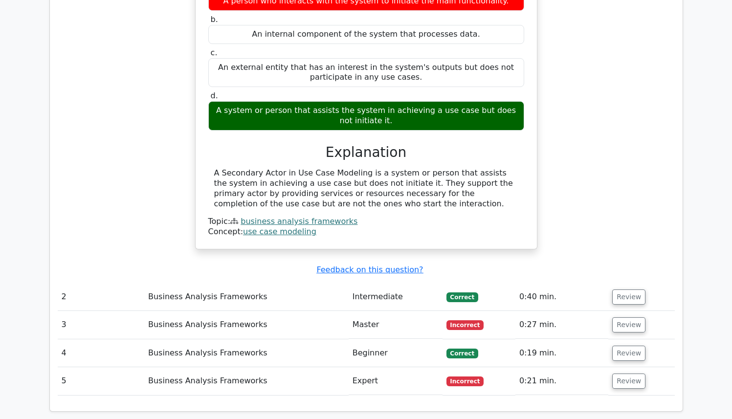
scroll to position [949, 0]
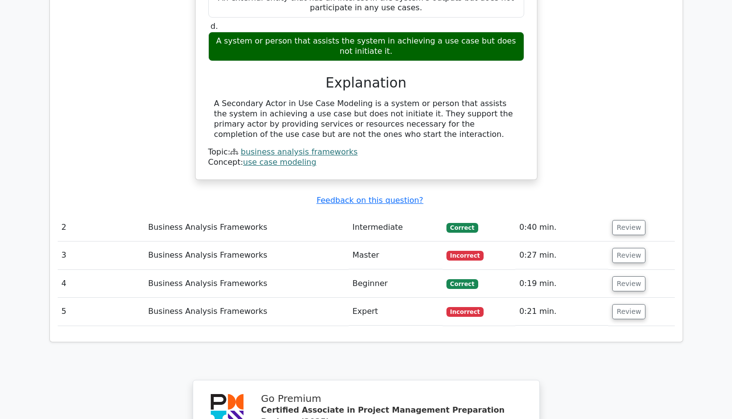
click at [487, 242] on td "Incorrect" at bounding box center [479, 256] width 73 height 28
click at [617, 248] on button "Review" at bounding box center [628, 255] width 33 height 15
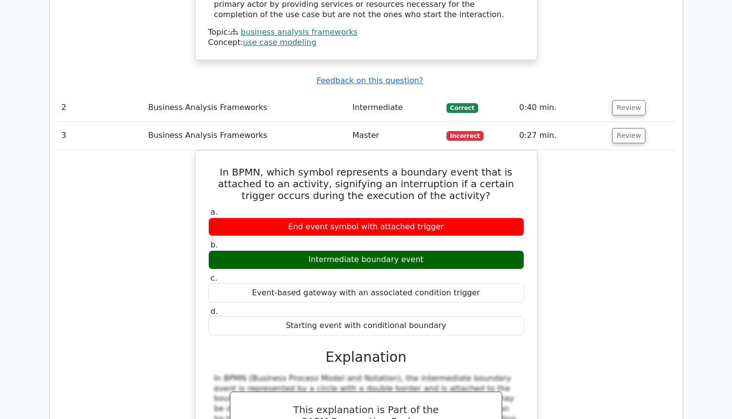
scroll to position [1072, 0]
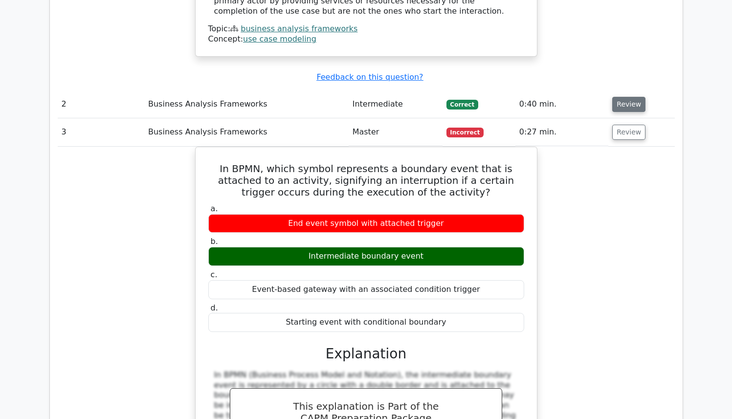
click at [615, 97] on button "Review" at bounding box center [628, 104] width 33 height 15
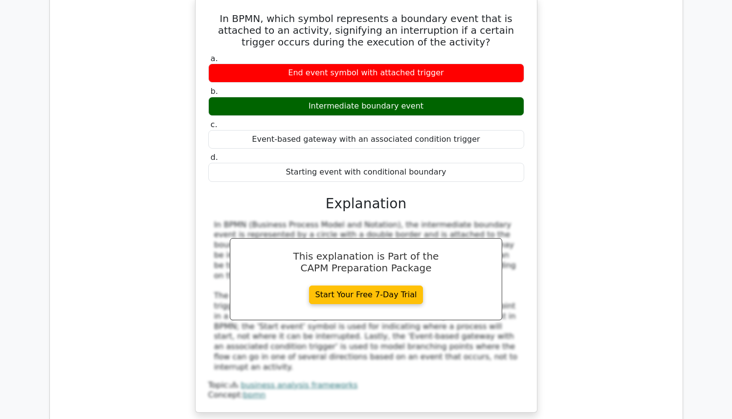
scroll to position [2035, 0]
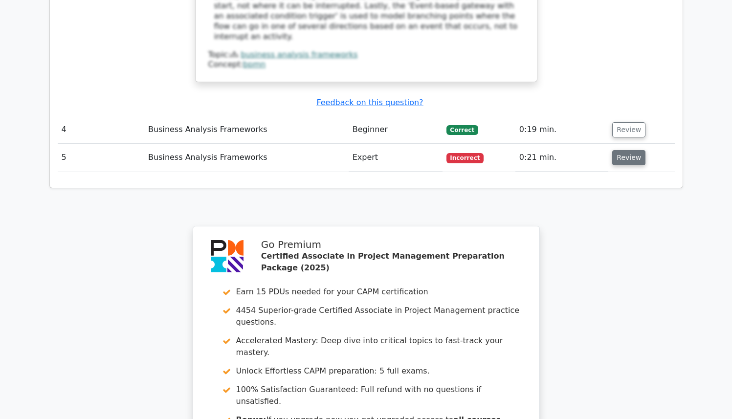
click at [615, 150] on button "Review" at bounding box center [628, 157] width 33 height 15
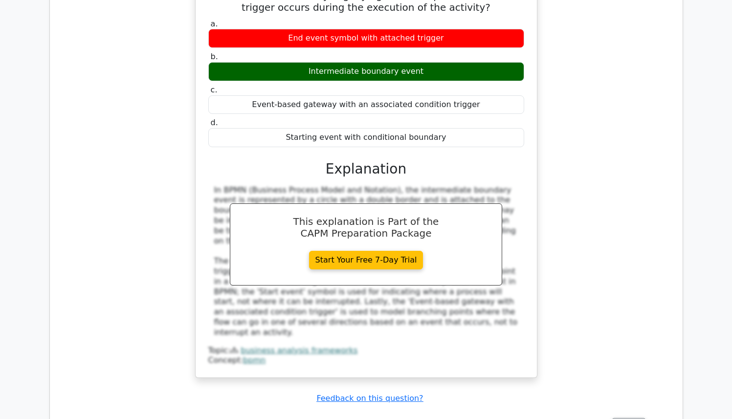
scroll to position [1881, 0]
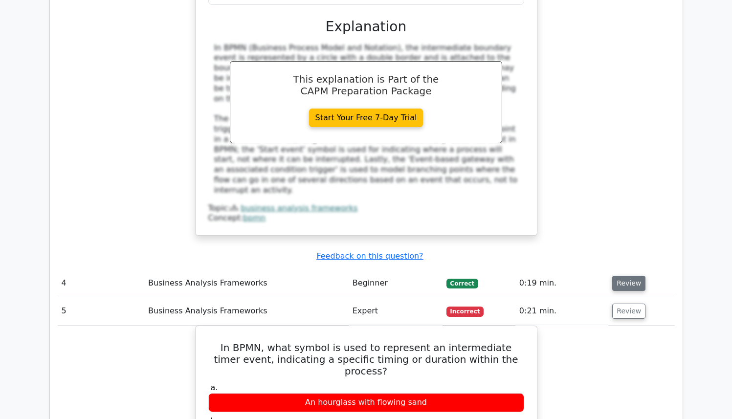
click at [623, 276] on button "Review" at bounding box center [628, 283] width 33 height 15
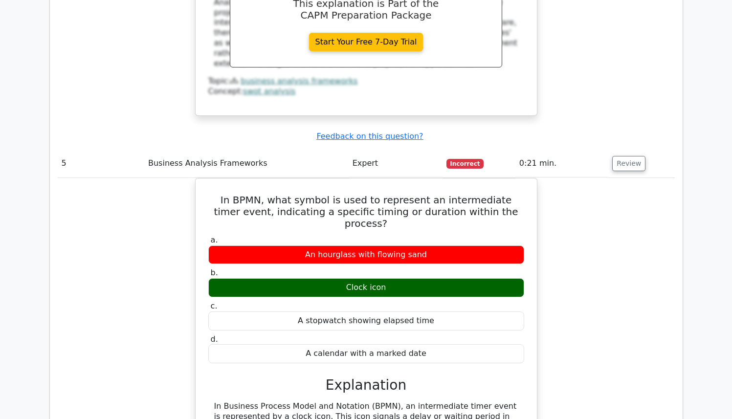
scroll to position [2271, 0]
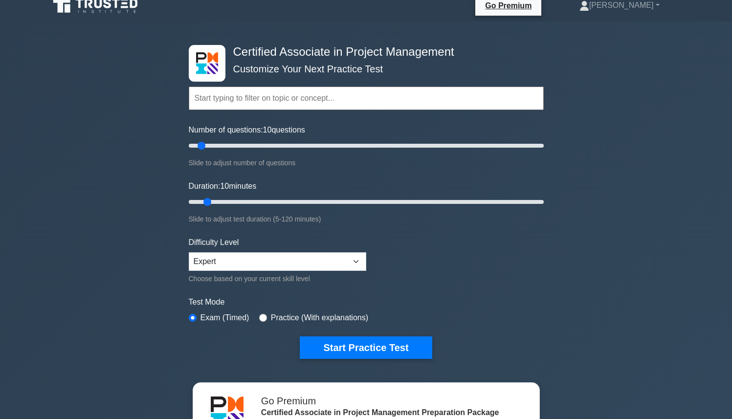
scroll to position [12, 0]
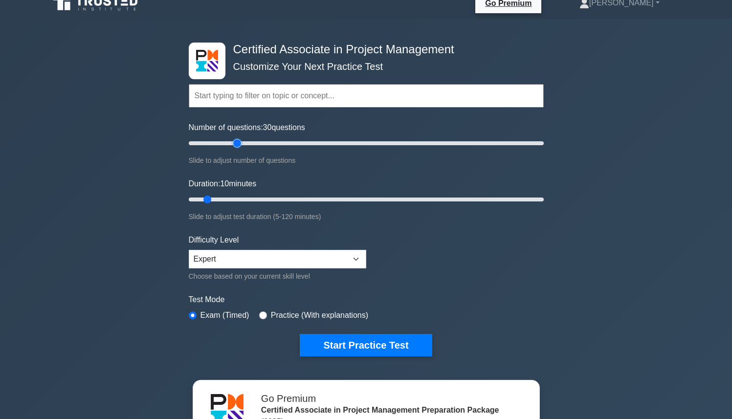
drag, startPoint x: 200, startPoint y: 144, endPoint x: 234, endPoint y: 154, distance: 35.6
type input "30"
click at [234, 149] on input "Number of questions: 30 questions" at bounding box center [366, 143] width 355 height 12
drag, startPoint x: 209, startPoint y: 199, endPoint x: 232, endPoint y: 203, distance: 23.8
type input "20"
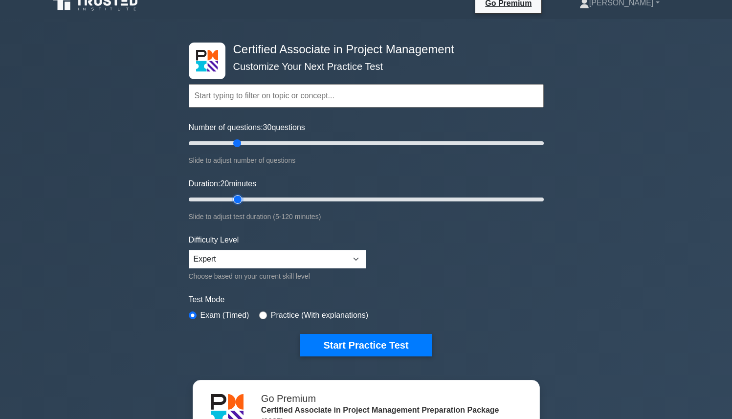
click at [232, 203] on input "Duration: 20 minutes" at bounding box center [366, 200] width 355 height 12
click at [231, 255] on select "Beginner Intermediate Expert" at bounding box center [277, 259] width 177 height 19
click at [189, 250] on select "Beginner Intermediate Expert" at bounding box center [277, 259] width 177 height 19
click at [291, 284] on form "Topics Project Scope Management Project Time Management Project Cost Management…" at bounding box center [366, 205] width 355 height 302
click at [345, 335] on button "Start Practice Test" at bounding box center [366, 345] width 132 height 22
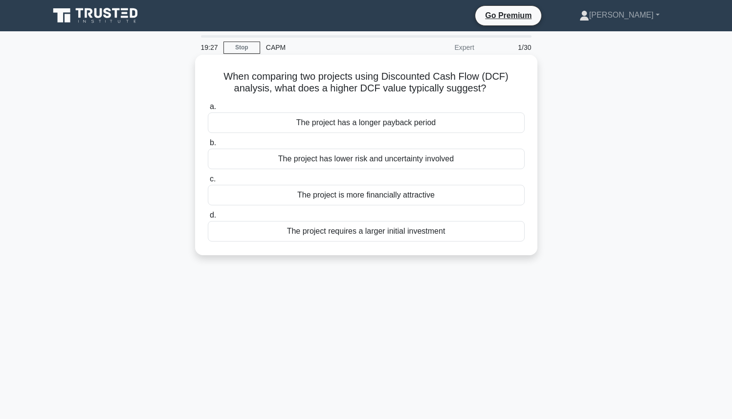
click at [352, 232] on div "The project requires a larger initial investment" at bounding box center [366, 231] width 317 height 21
click at [208, 219] on input "d. The project requires a larger initial investment" at bounding box center [208, 215] width 0 height 6
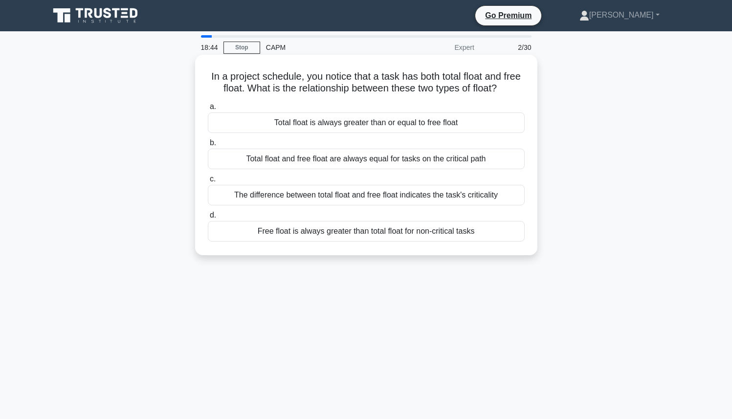
click at [289, 161] on div "Total float and free float are always equal for tasks on the critical path" at bounding box center [366, 159] width 317 height 21
click at [208, 146] on input "b. Total float and free float are always equal for tasks on the critical path" at bounding box center [208, 143] width 0 height 6
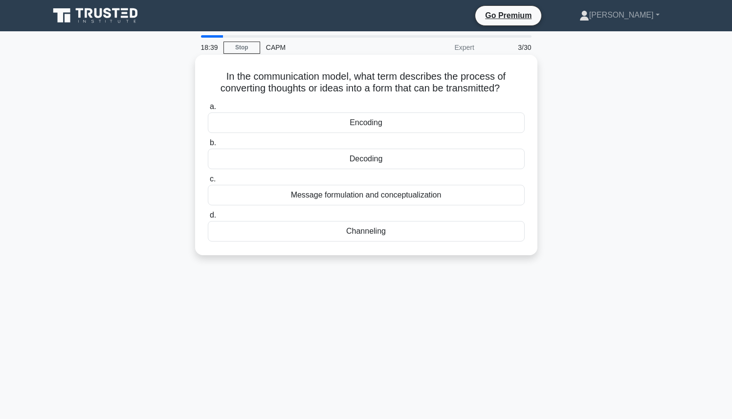
drag, startPoint x: 225, startPoint y: 77, endPoint x: 501, endPoint y: 92, distance: 276.7
click at [501, 92] on h5 "In the communication model, what term describes the process of converting thoug…" at bounding box center [366, 82] width 319 height 24
drag, startPoint x: 501, startPoint y: 92, endPoint x: 317, endPoint y: 86, distance: 184.5
click at [327, 87] on h5 "In the communication model, what term describes the process of converting thoug…" at bounding box center [366, 82] width 319 height 24
drag, startPoint x: 229, startPoint y: 77, endPoint x: 503, endPoint y: 89, distance: 274.1
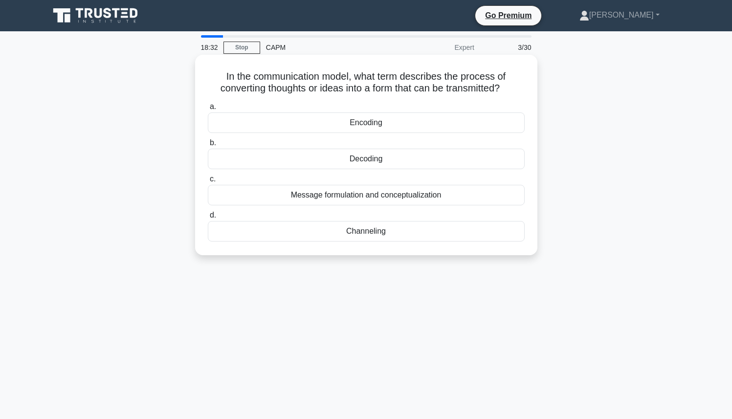
click at [503, 89] on h5 "In the communication model, what term describes the process of converting thoug…" at bounding box center [366, 82] width 319 height 24
click at [397, 162] on div "Decoding" at bounding box center [366, 159] width 317 height 21
click at [208, 146] on input "b. Decoding" at bounding box center [208, 143] width 0 height 6
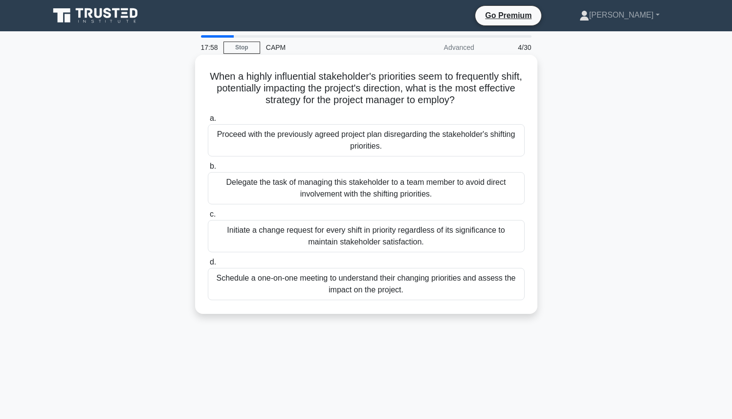
click at [343, 288] on div "Schedule a one-on-one meeting to understand their changing priorities and asses…" at bounding box center [366, 284] width 317 height 32
click at [208, 266] on input "d. Schedule a one-on-one meeting to understand their changing priorities and as…" at bounding box center [208, 262] width 0 height 6
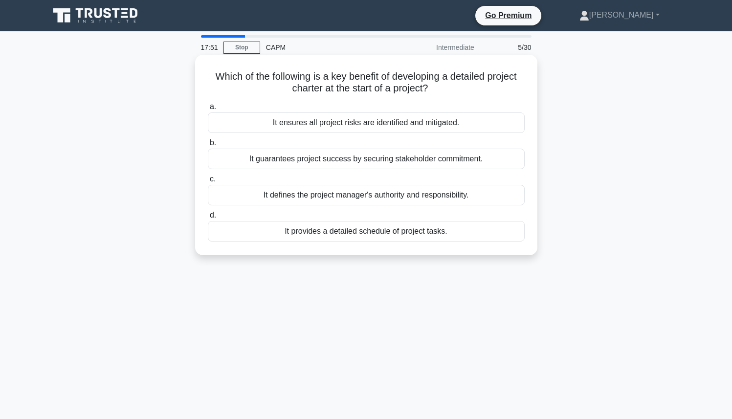
drag, startPoint x: 215, startPoint y: 76, endPoint x: 434, endPoint y: 88, distance: 219.3
click at [434, 88] on h5 "Which of the following is a key benefit of developing a detailed project charte…" at bounding box center [366, 82] width 319 height 24
click at [434, 88] on icon ".spinner_0XTQ{transform-origin:center;animation:spinner_y6GP .75s linear infini…" at bounding box center [434, 89] width 12 height 12
click at [358, 200] on div "It defines the project manager's authority and responsibility." at bounding box center [366, 195] width 317 height 21
click at [208, 182] on input "c. It defines the project manager's authority and responsibility." at bounding box center [208, 179] width 0 height 6
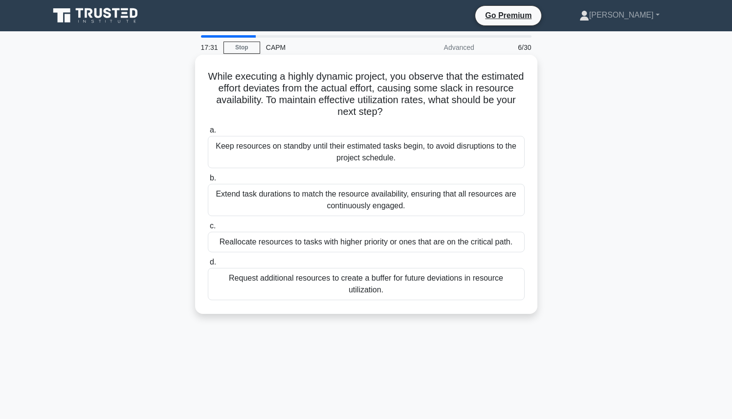
drag, startPoint x: 207, startPoint y: 77, endPoint x: 402, endPoint y: 117, distance: 199.3
click at [402, 117] on h5 "While executing a highly dynamic project, you observe that the estimated effort…" at bounding box center [366, 94] width 319 height 48
click at [395, 121] on div "While executing a highly dynamic project, you observe that the estimated effort…" at bounding box center [366, 184] width 334 height 251
click at [262, 243] on div "Reallocate resources to tasks with higher priority or ones that are on the crit…" at bounding box center [366, 242] width 317 height 21
click at [208, 229] on input "c. Reallocate resources to tasks with higher priority or ones that are on the c…" at bounding box center [208, 226] width 0 height 6
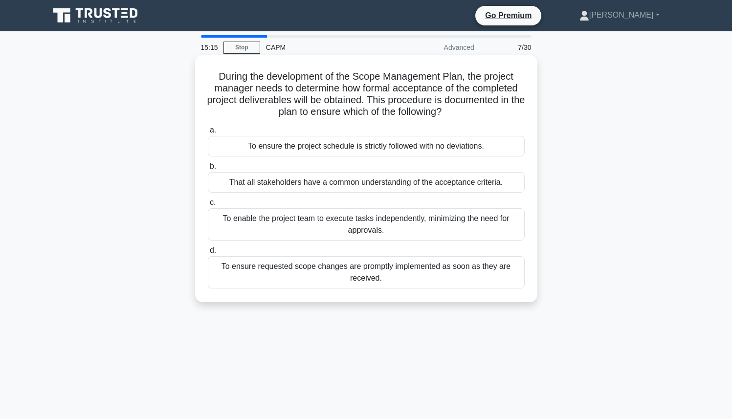
click at [381, 186] on div "That all stakeholders have a common understanding of the acceptance criteria." at bounding box center [366, 182] width 317 height 21
click at [208, 170] on input "b. That all stakeholders have a common understanding of the acceptance criteria." at bounding box center [208, 166] width 0 height 6
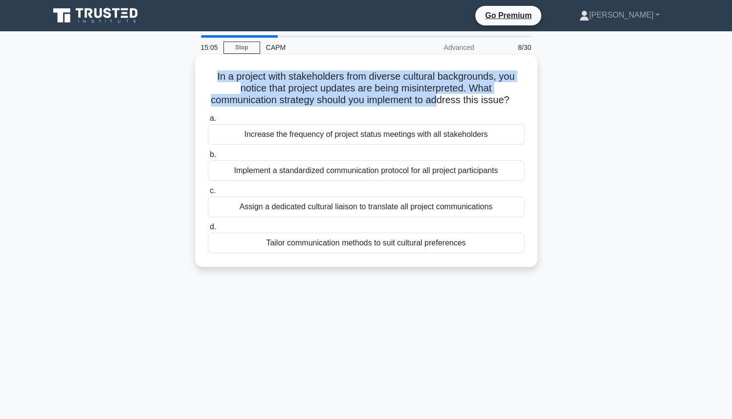
drag, startPoint x: 216, startPoint y: 76, endPoint x: 435, endPoint y: 98, distance: 219.7
click at [435, 98] on h5 "In a project with stakeholders from diverse cultural backgrounds, you notice th…" at bounding box center [366, 88] width 319 height 36
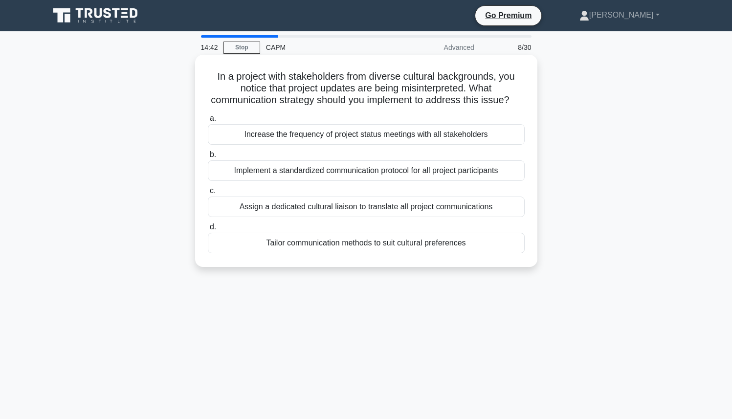
click at [418, 176] on div "Implement a standardized communication protocol for all project participants" at bounding box center [366, 170] width 317 height 21
click at [208, 158] on input "b. Implement a standardized communication protocol for all project participants" at bounding box center [208, 155] width 0 height 6
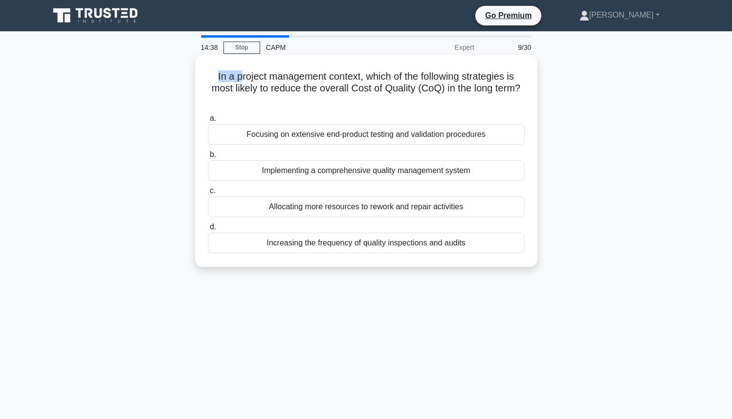
drag, startPoint x: 212, startPoint y: 77, endPoint x: 244, endPoint y: 81, distance: 32.0
click at [243, 80] on h5 "In a project management context, which of the following strategies is most like…" at bounding box center [366, 88] width 319 height 36
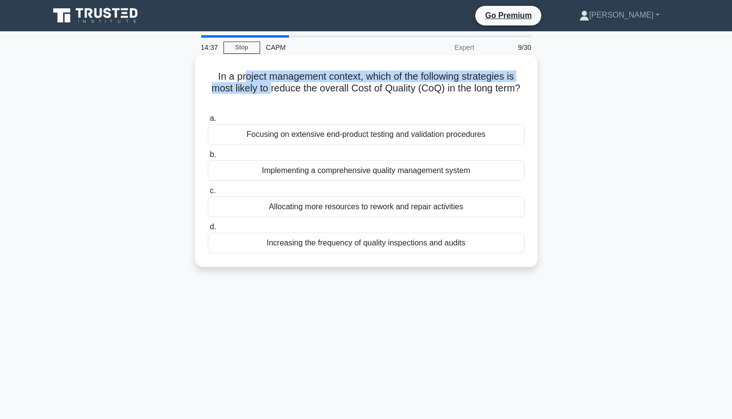
drag, startPoint x: 244, startPoint y: 81, endPoint x: 275, endPoint y: 85, distance: 31.6
click at [274, 85] on h5 "In a project management context, which of the following strategies is most like…" at bounding box center [366, 88] width 319 height 36
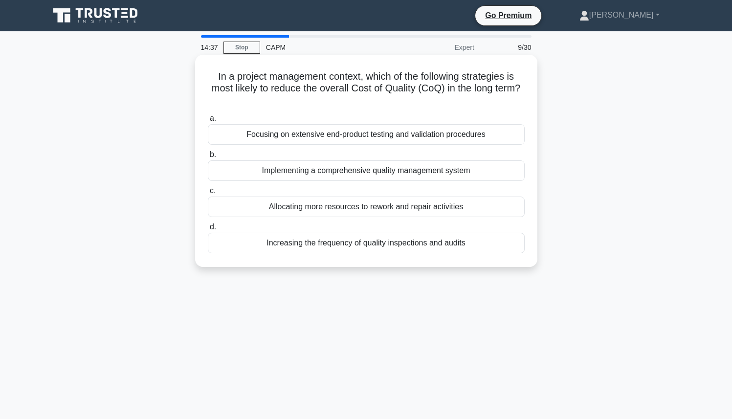
click at [277, 86] on h5 "In a project management context, which of the following strategies is most like…" at bounding box center [366, 88] width 319 height 36
drag, startPoint x: 278, startPoint y: 87, endPoint x: 284, endPoint y: 88, distance: 5.6
click at [281, 87] on h5 "In a project management context, which of the following strategies is most like…" at bounding box center [366, 88] width 319 height 36
click at [302, 90] on h5 "In a project management context, which of the following strategies is most like…" at bounding box center [366, 88] width 319 height 36
click at [347, 138] on div "Focusing on extensive end-product testing and validation procedures" at bounding box center [366, 134] width 317 height 21
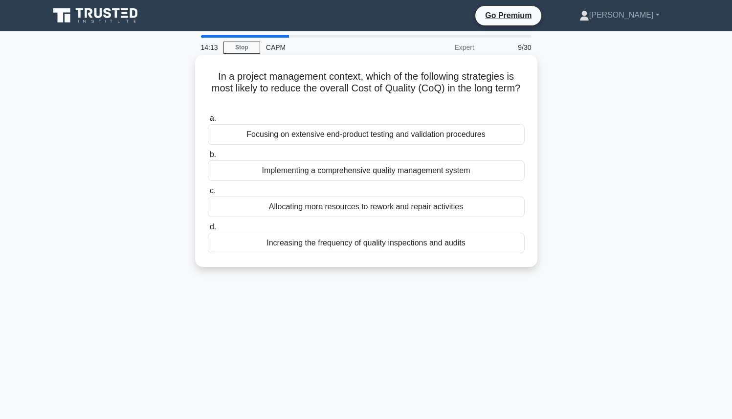
click at [208, 122] on input "a. Focusing on extensive end-product testing and validation procedures" at bounding box center [208, 118] width 0 height 6
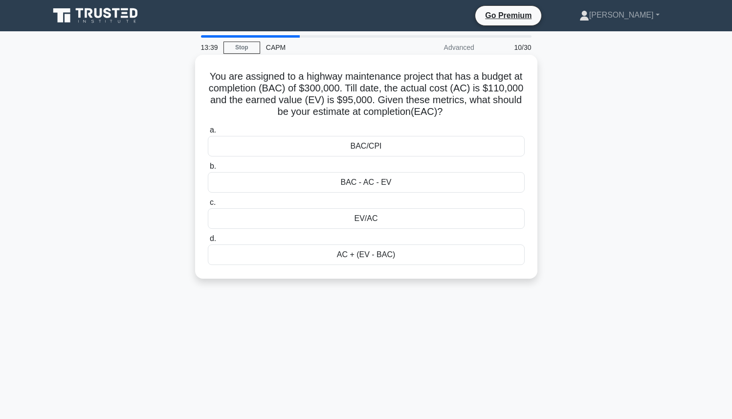
click at [385, 144] on div "BAC/CPI" at bounding box center [366, 146] width 317 height 21
click at [208, 133] on input "a. BAC/CPI" at bounding box center [208, 130] width 0 height 6
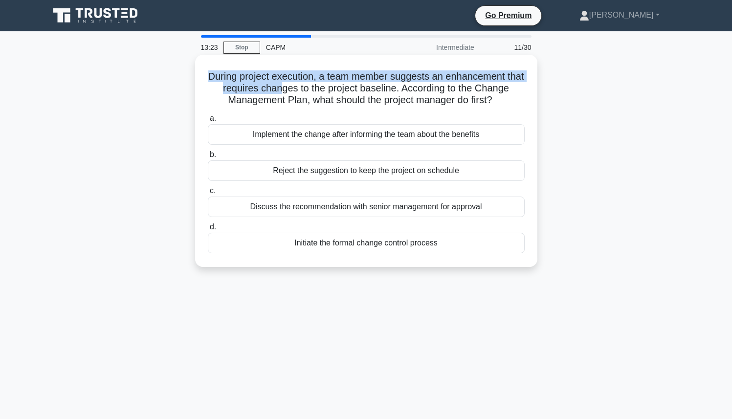
drag, startPoint x: 208, startPoint y: 79, endPoint x: 284, endPoint y: 89, distance: 76.4
click at [284, 89] on h5 "During project execution, a team member suggests an enhancement that requires c…" at bounding box center [366, 88] width 319 height 36
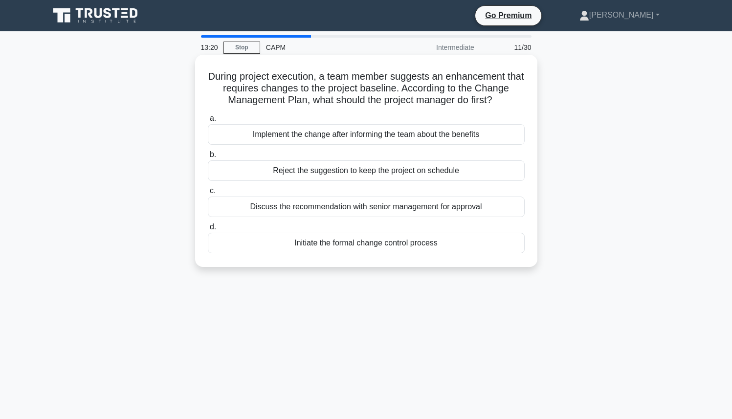
click at [251, 107] on h5 "During project execution, a team member suggests an enhancement that requires c…" at bounding box center [366, 88] width 319 height 36
click at [300, 243] on div "Initiate the formal change control process" at bounding box center [366, 243] width 317 height 21
click at [208, 230] on input "d. Initiate the formal change control process" at bounding box center [208, 227] width 0 height 6
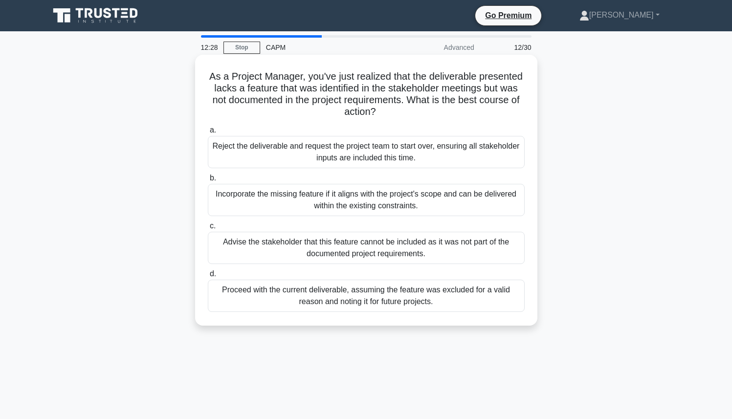
click at [265, 254] on div "Advise the stakeholder that this feature cannot be included as it was not part …" at bounding box center [366, 248] width 317 height 32
click at [208, 229] on input "c. Advise the stakeholder that this feature cannot be included as it was not pa…" at bounding box center [208, 226] width 0 height 6
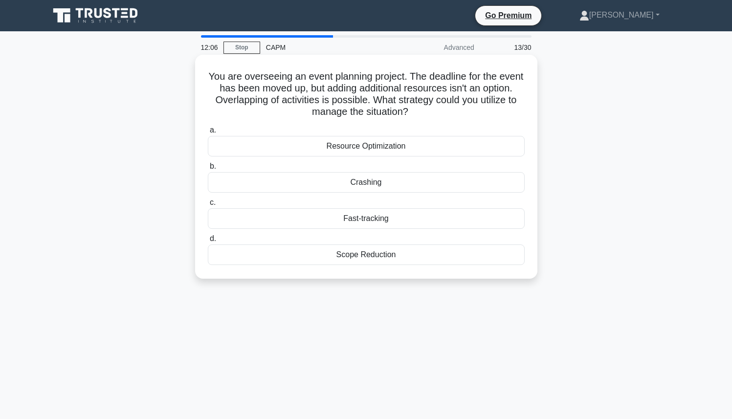
drag, startPoint x: 208, startPoint y: 74, endPoint x: 425, endPoint y: 107, distance: 220.0
click at [425, 107] on h5 "You are overseeing an event planning project. The deadline for the event has be…" at bounding box center [366, 94] width 319 height 48
click at [421, 109] on h5 "You are overseeing an event planning project. The deadline for the event has be…" at bounding box center [366, 94] width 319 height 48
click at [360, 220] on div "Fast-tracking" at bounding box center [366, 218] width 317 height 21
click at [208, 206] on input "c. Fast-tracking" at bounding box center [208, 202] width 0 height 6
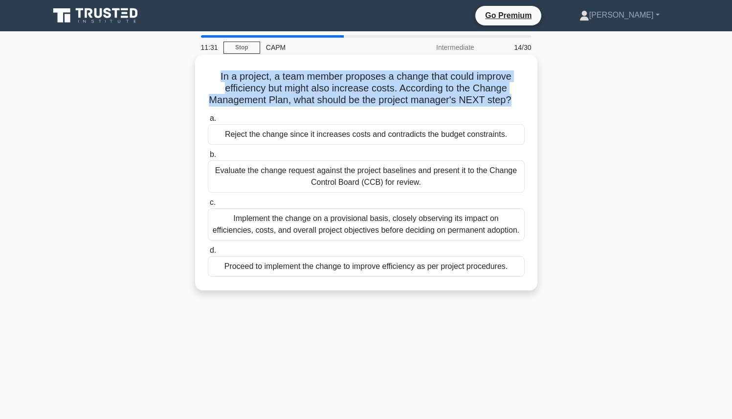
drag, startPoint x: 220, startPoint y: 77, endPoint x: 508, endPoint y: 97, distance: 288.7
click at [508, 97] on h5 "In a project, a team member proposes a change that could improve efficiency but…" at bounding box center [366, 88] width 319 height 36
click at [269, 101] on h5 "In a project, a team member proposes a change that could improve efficiency but…" at bounding box center [366, 88] width 319 height 36
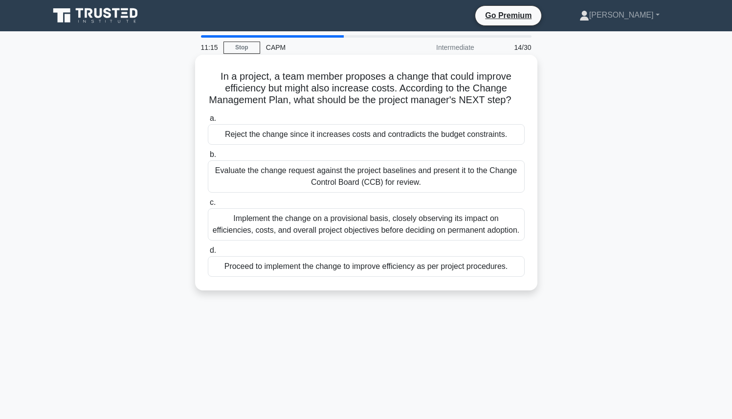
click at [237, 181] on div "Evaluate the change request against the project baselines and present it to the…" at bounding box center [366, 176] width 317 height 32
click at [208, 158] on input "b. Evaluate the change request against the project baselines and present it to …" at bounding box center [208, 155] width 0 height 6
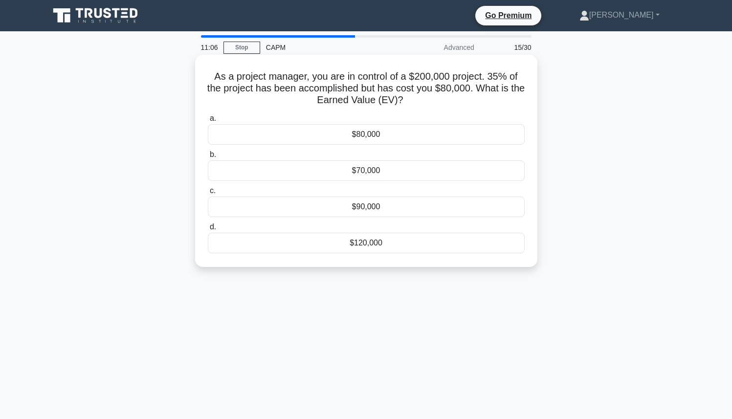
drag, startPoint x: 212, startPoint y: 77, endPoint x: 427, endPoint y: 98, distance: 216.2
click at [427, 98] on h5 "As a project manager, you are in control of a $200,000 project. 35% of the proj…" at bounding box center [366, 88] width 319 height 36
click at [402, 174] on div "$70,000" at bounding box center [366, 170] width 317 height 21
click at [208, 158] on input "b. $70,000" at bounding box center [208, 155] width 0 height 6
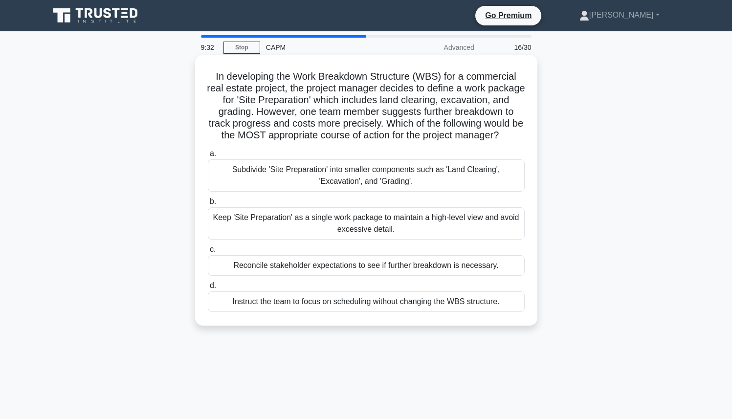
click at [371, 178] on div "Subdivide 'Site Preparation' into smaller components such as 'Land Clearing', '…" at bounding box center [366, 175] width 317 height 32
click at [208, 157] on input "a. Subdivide 'Site Preparation' into smaller components such as 'Land Clearing'…" at bounding box center [208, 154] width 0 height 6
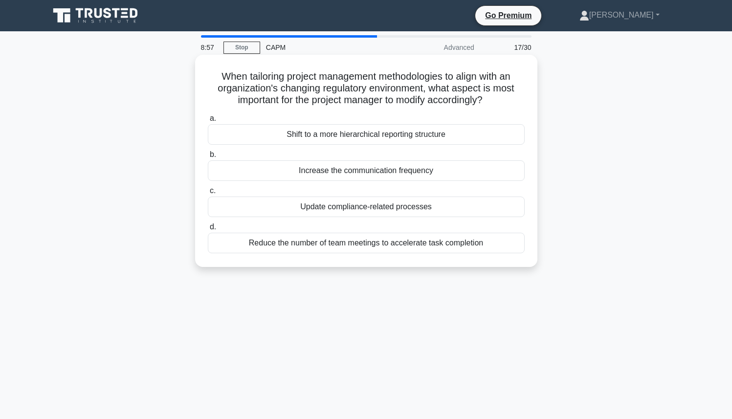
click at [316, 175] on div "Increase the communication frequency" at bounding box center [366, 170] width 317 height 21
click at [208, 158] on input "b. Increase the communication frequency" at bounding box center [208, 155] width 0 height 6
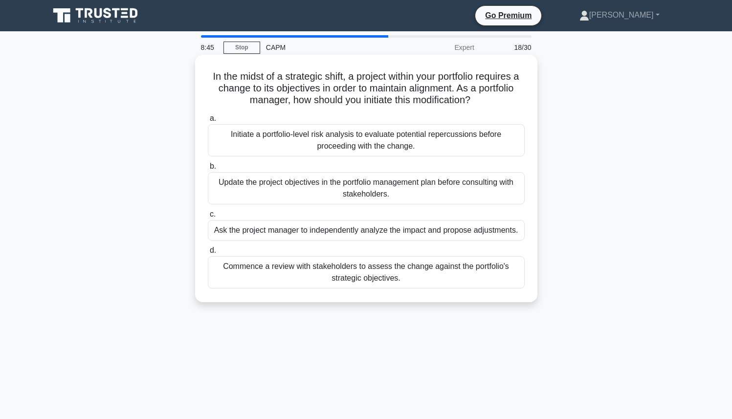
drag, startPoint x: 216, startPoint y: 77, endPoint x: 465, endPoint y: 108, distance: 251.7
click at [465, 108] on div "In the midst of a strategic shift, a project within your portfolio requires a c…" at bounding box center [366, 179] width 334 height 240
click at [342, 275] on div "Commence a review with stakeholders to assess the change against the portfolio'…" at bounding box center [366, 272] width 317 height 32
click at [208, 254] on input "d. Commence a review with stakeholders to assess the change against the portfol…" at bounding box center [208, 250] width 0 height 6
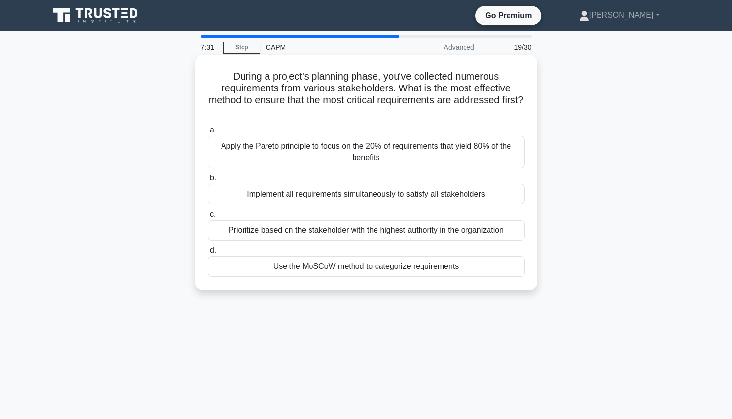
click at [375, 269] on div "Use the MoSCoW method to categorize requirements" at bounding box center [366, 266] width 317 height 21
click at [208, 254] on input "d. Use the MoSCoW method to categorize requirements" at bounding box center [208, 250] width 0 height 6
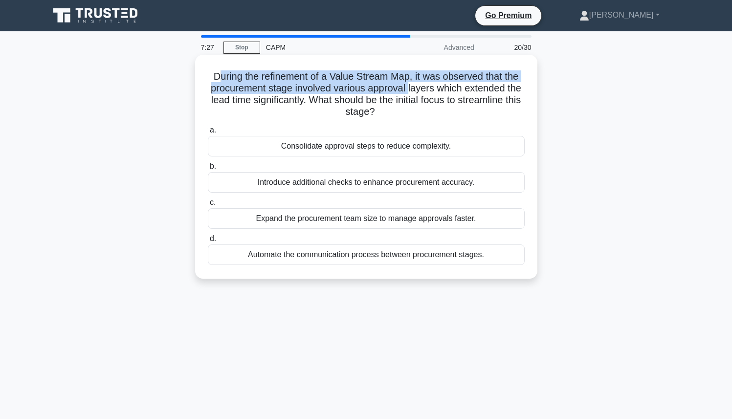
drag, startPoint x: 217, startPoint y: 78, endPoint x: 410, endPoint y: 89, distance: 193.4
click at [409, 87] on h5 "During the refinement of a Value Stream Map, it was observed that the procureme…" at bounding box center [366, 94] width 319 height 48
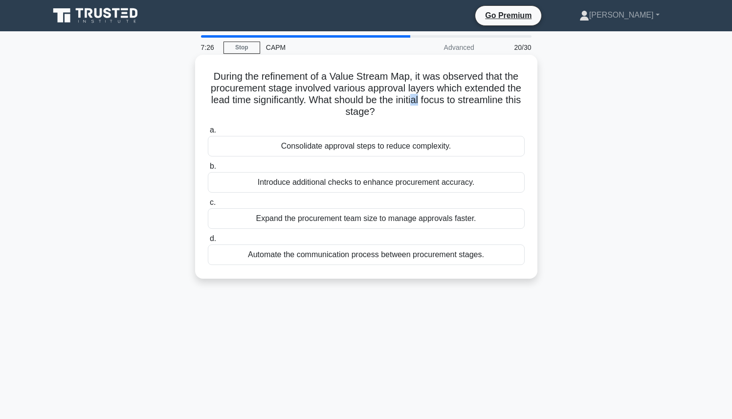
drag, startPoint x: 413, startPoint y: 94, endPoint x: 419, endPoint y: 100, distance: 8.7
click at [419, 100] on h5 "During the refinement of a Value Stream Map, it was observed that the procureme…" at bounding box center [366, 94] width 319 height 48
click at [428, 94] on h5 "During the refinement of a Value Stream Map, it was observed that the procureme…" at bounding box center [366, 94] width 319 height 48
drag, startPoint x: 426, startPoint y: 90, endPoint x: 434, endPoint y: 111, distance: 22.4
click at [434, 111] on h5 "During the refinement of a Value Stream Map, it was observed that the procureme…" at bounding box center [366, 94] width 319 height 48
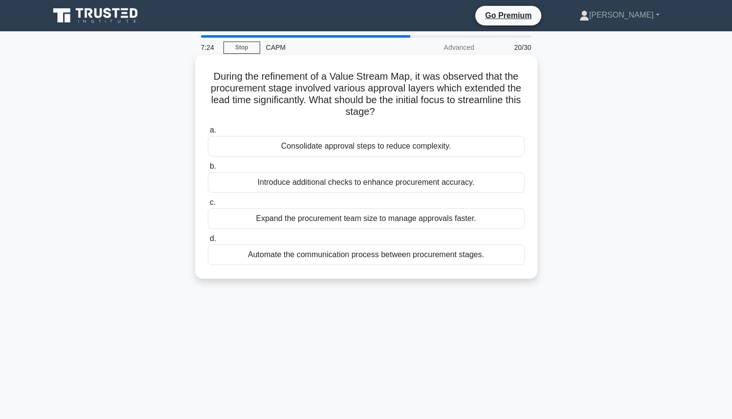
click at [424, 110] on h5 "During the refinement of a Value Stream Map, it was observed that the procureme…" at bounding box center [366, 94] width 319 height 48
drag, startPoint x: 389, startPoint y: 107, endPoint x: 276, endPoint y: 91, distance: 113.5
click at [303, 98] on h5 "During the refinement of a Value Stream Map, it was observed that the procureme…" at bounding box center [366, 94] width 319 height 48
click at [271, 104] on h5 "During the refinement of a Value Stream Map, it was observed that the procureme…" at bounding box center [366, 94] width 319 height 48
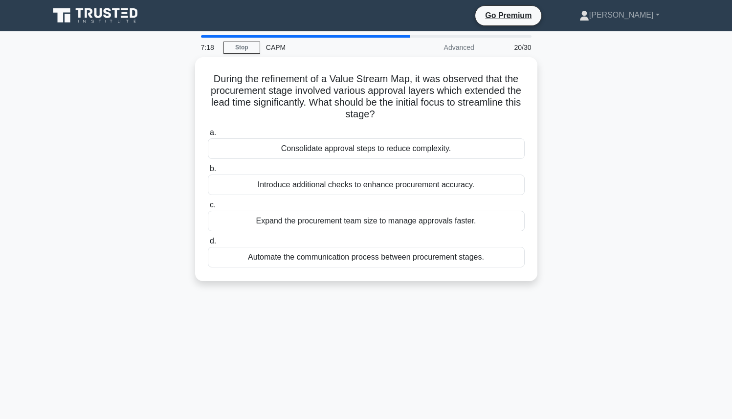
click at [557, 194] on div "During the refinement of a Value Stream Map, it was observed that the procureme…" at bounding box center [366, 175] width 645 height 236
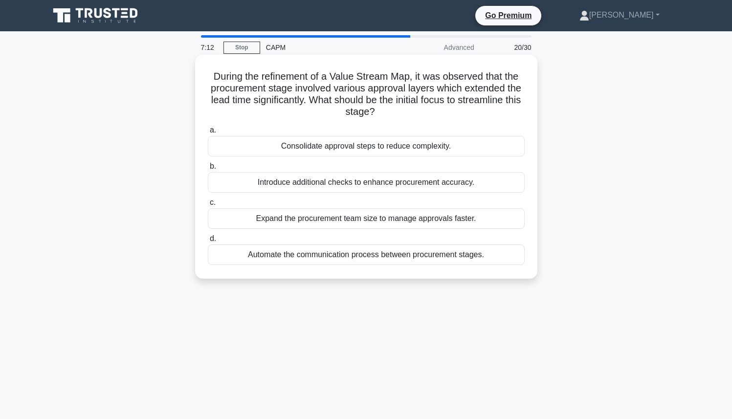
click at [405, 187] on div "Introduce additional checks to enhance procurement accuracy." at bounding box center [366, 182] width 317 height 21
click at [208, 170] on input "b. Introduce additional checks to enhance procurement accuracy." at bounding box center [208, 166] width 0 height 6
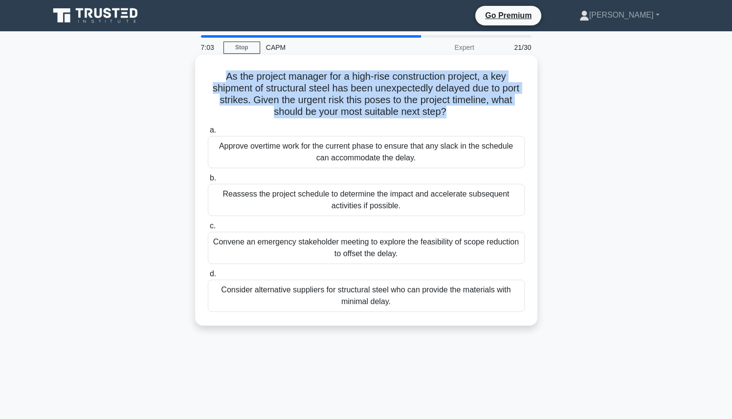
drag, startPoint x: 227, startPoint y: 78, endPoint x: 444, endPoint y: 115, distance: 220.3
click at [444, 115] on h5 "As the project manager for a high-rise construction project, a key shipment of …" at bounding box center [366, 94] width 319 height 48
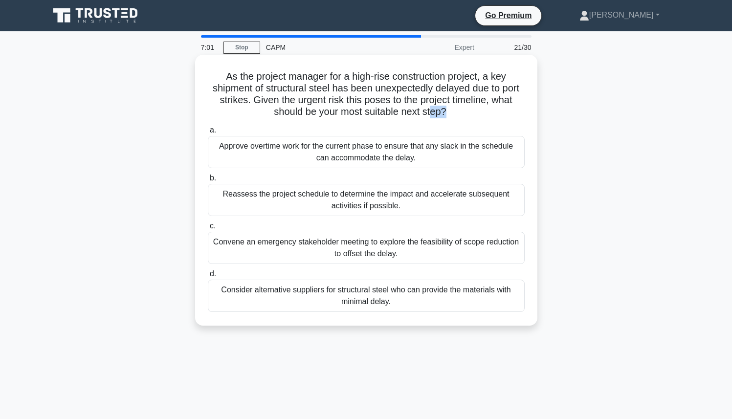
drag, startPoint x: 444, startPoint y: 115, endPoint x: 324, endPoint y: 100, distance: 121.2
click at [421, 111] on h5 "As the project manager for a high-rise construction project, a key shipment of …" at bounding box center [366, 94] width 319 height 48
click at [261, 83] on h5 "As the project manager for a high-rise construction project, a key shipment of …" at bounding box center [366, 94] width 319 height 48
click at [348, 199] on div "Reassess the project schedule to determine the impact and accelerate subsequent…" at bounding box center [366, 200] width 317 height 32
click at [208, 181] on input "b. Reassess the project schedule to determine the impact and accelerate subsequ…" at bounding box center [208, 178] width 0 height 6
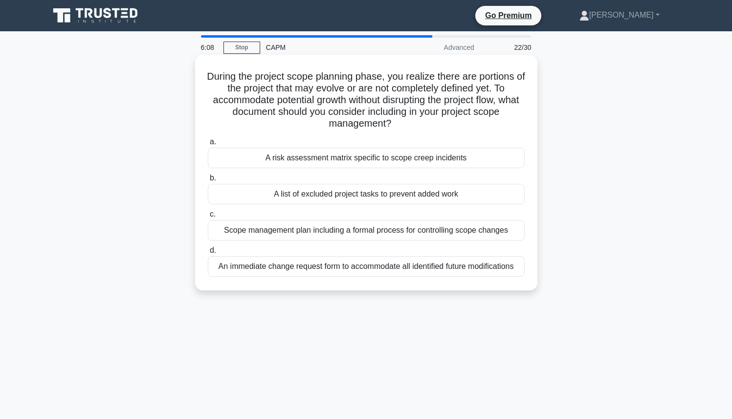
click at [308, 233] on div "Scope management plan including a formal process for controlling scope changes" at bounding box center [366, 230] width 317 height 21
click at [208, 218] on input "c. Scope management plan including a formal process for controlling scope chang…" at bounding box center [208, 214] width 0 height 6
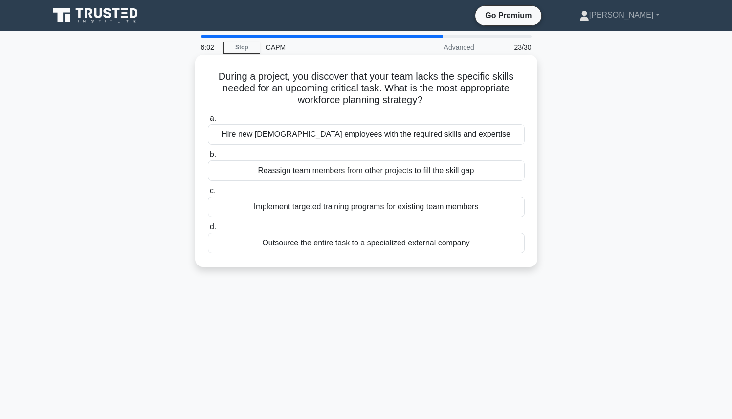
drag, startPoint x: 222, startPoint y: 80, endPoint x: 436, endPoint y: 101, distance: 214.7
click at [436, 101] on h5 "During a project, you discover that your team lacks the specific skills needed …" at bounding box center [366, 88] width 319 height 36
drag, startPoint x: 426, startPoint y: 100, endPoint x: 199, endPoint y: 79, distance: 227.8
click at [199, 79] on div "During a project, you discover that your team lacks the specific skills needed …" at bounding box center [366, 161] width 334 height 204
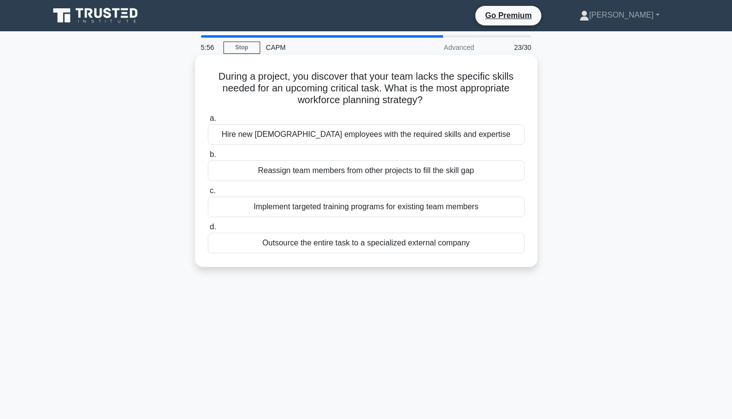
click at [209, 81] on h5 "During a project, you discover that your team lacks the specific skills needed …" at bounding box center [366, 88] width 319 height 36
click at [287, 202] on div "Implement targeted training programs for existing team members" at bounding box center [366, 207] width 317 height 21
click at [208, 194] on input "c. Implement targeted training programs for existing team members" at bounding box center [208, 191] width 0 height 6
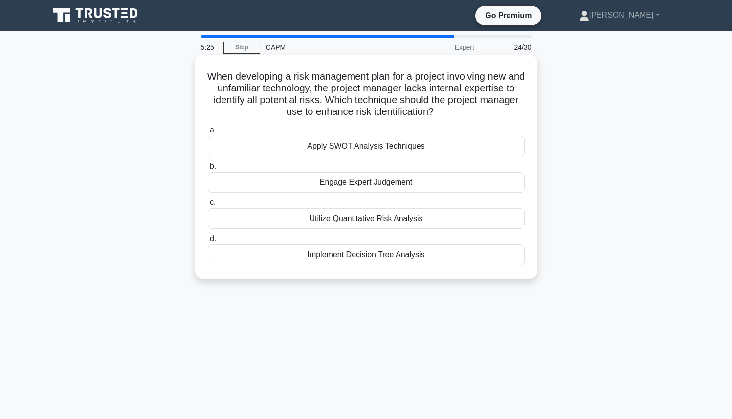
drag, startPoint x: 207, startPoint y: 77, endPoint x: 463, endPoint y: 110, distance: 257.3
click at [465, 110] on h5 "When developing a risk management plan for a project involving new and unfamili…" at bounding box center [366, 94] width 319 height 48
click at [462, 110] on h5 "When developing a risk management plan for a project involving new and unfamili…" at bounding box center [366, 94] width 319 height 48
click at [335, 221] on div "Utilize Quantitative Risk Analysis" at bounding box center [366, 218] width 317 height 21
click at [208, 206] on input "c. Utilize Quantitative Risk Analysis" at bounding box center [208, 202] width 0 height 6
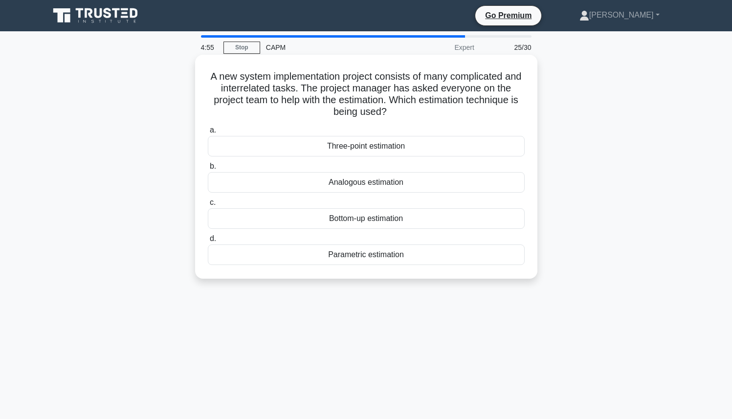
drag, startPoint x: 206, startPoint y: 77, endPoint x: 446, endPoint y: 113, distance: 243.2
click at [446, 113] on div "A new system implementation project consists of many complicated and interrelat…" at bounding box center [366, 167] width 334 height 216
click at [444, 113] on h5 "A new system implementation project consists of many complicated and interrelat…" at bounding box center [366, 94] width 319 height 48
click at [322, 187] on div "Analogous estimation" at bounding box center [366, 182] width 317 height 21
click at [208, 170] on input "b. Analogous estimation" at bounding box center [208, 166] width 0 height 6
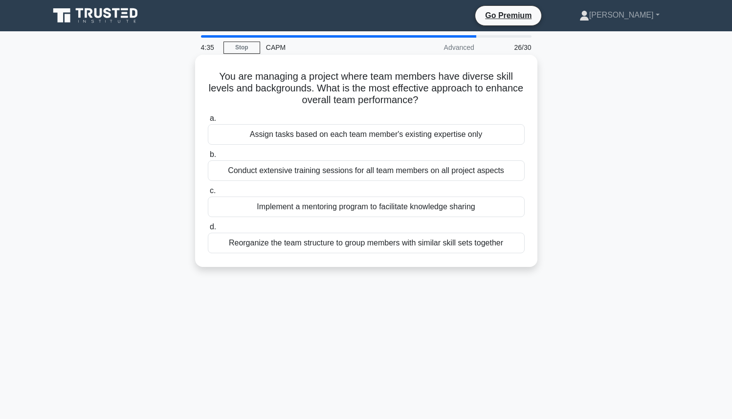
drag, startPoint x: 219, startPoint y: 73, endPoint x: 442, endPoint y: 105, distance: 225.2
click at [442, 105] on h5 "You are managing a project where team members have diverse skill levels and bac…" at bounding box center [366, 88] width 319 height 36
click at [247, 98] on h5 "You are managing a project where team members have diverse skill levels and bac…" at bounding box center [366, 88] width 319 height 36
click at [319, 212] on div "Implement a mentoring program to facilitate knowledge sharing" at bounding box center [366, 207] width 317 height 21
click at [208, 194] on input "c. Implement a mentoring program to facilitate knowledge sharing" at bounding box center [208, 191] width 0 height 6
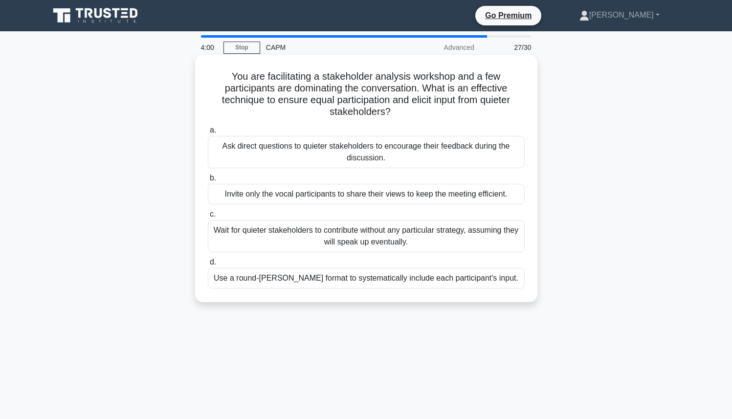
drag, startPoint x: 233, startPoint y: 76, endPoint x: 402, endPoint y: 109, distance: 172.2
click at [402, 109] on h5 "You are facilitating a stakeholder analysis workshop and a few participants are…" at bounding box center [366, 94] width 319 height 48
click at [402, 109] on icon ".spinner_0XTQ{transform-origin:center;animation:spinner_y6GP .75s linear infini…" at bounding box center [397, 113] width 12 height 12
click at [344, 277] on div "Use a round-robin format to systematically include each participant's input." at bounding box center [366, 278] width 317 height 21
click at [208, 266] on input "d. Use a round-robin format to systematically include each participant's input." at bounding box center [208, 262] width 0 height 6
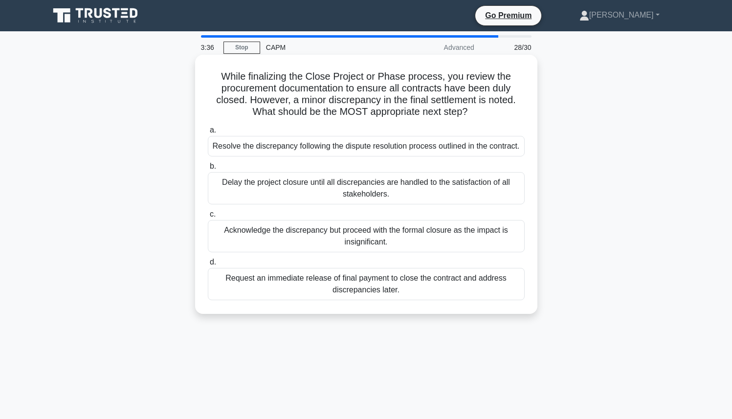
drag, startPoint x: 226, startPoint y: 75, endPoint x: 469, endPoint y: 107, distance: 244.6
click at [469, 107] on h5 "While finalizing the Close Project or Phase process, you review the procurement…" at bounding box center [366, 94] width 319 height 48
click at [469, 107] on icon ".spinner_0XTQ{transform-origin:center;animation:spinner_y6GP .75s linear infini…" at bounding box center [473, 113] width 12 height 12
click at [328, 149] on div "Resolve the discrepancy following the dispute resolution process outlined in th…" at bounding box center [366, 146] width 317 height 21
click at [208, 133] on input "a. Resolve the discrepancy following the dispute resolution process outlined in…" at bounding box center [208, 130] width 0 height 6
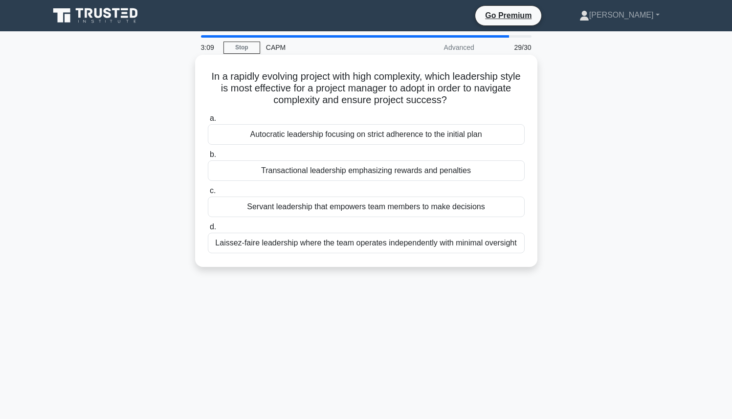
drag, startPoint x: 210, startPoint y: 76, endPoint x: 453, endPoint y: 103, distance: 245.0
click at [453, 103] on h5 "In a rapidly evolving project with high complexity, which leadership style is m…" at bounding box center [366, 88] width 319 height 36
click at [453, 103] on icon ".spinner_0XTQ{transform-origin:center;animation:spinner_y6GP .75s linear infini…" at bounding box center [453, 101] width 12 height 12
click at [436, 147] on div "a. Autocratic leadership focusing on strict adherence to the initial plan b. Tr…" at bounding box center [366, 183] width 329 height 145
click at [371, 139] on div "Autocratic leadership focusing on strict adherence to the initial plan" at bounding box center [366, 134] width 317 height 21
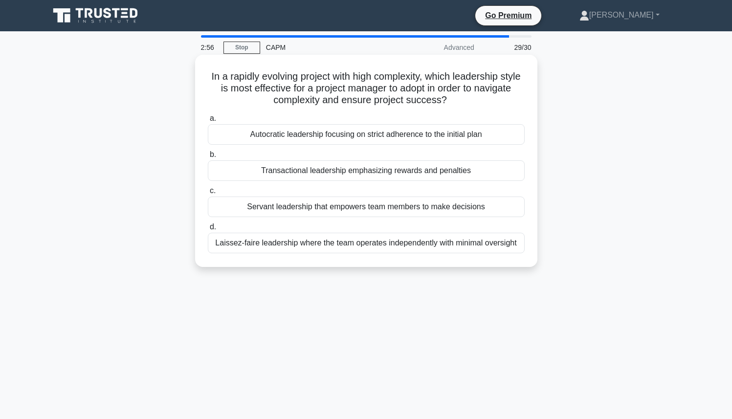
click at [208, 122] on input "a. Autocratic leadership focusing on strict adherence to the initial plan" at bounding box center [208, 118] width 0 height 6
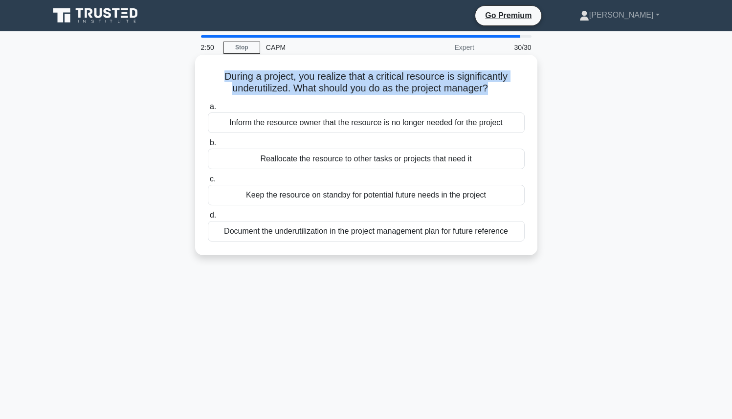
drag, startPoint x: 224, startPoint y: 78, endPoint x: 487, endPoint y: 89, distance: 262.3
click at [487, 89] on h5 "During a project, you realize that a critical resource is significantly underut…" at bounding box center [366, 82] width 319 height 24
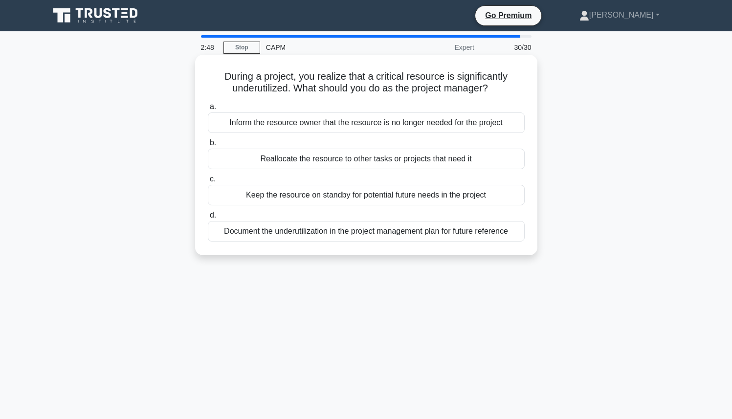
click at [498, 90] on icon ".spinner_0XTQ{transform-origin:center;animation:spinner_y6GP .75s linear infini…" at bounding box center [494, 89] width 12 height 12
click at [389, 161] on div "Reallocate the resource to other tasks or projects that need it" at bounding box center [366, 159] width 317 height 21
click at [208, 146] on input "b. Reallocate the resource to other tasks or projects that need it" at bounding box center [208, 143] width 0 height 6
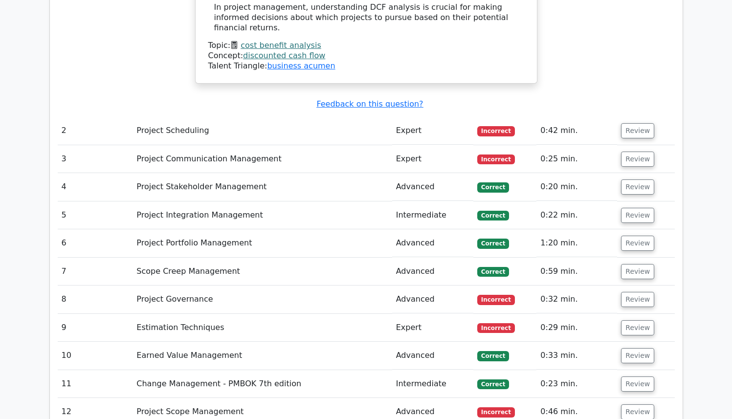
scroll to position [1769, 0]
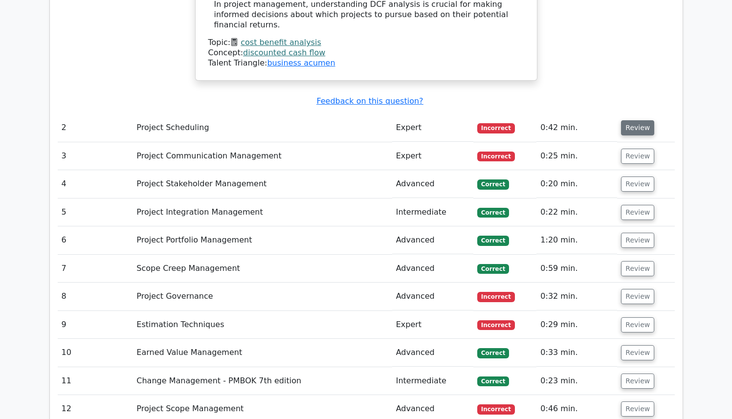
click at [628, 120] on button "Review" at bounding box center [637, 127] width 33 height 15
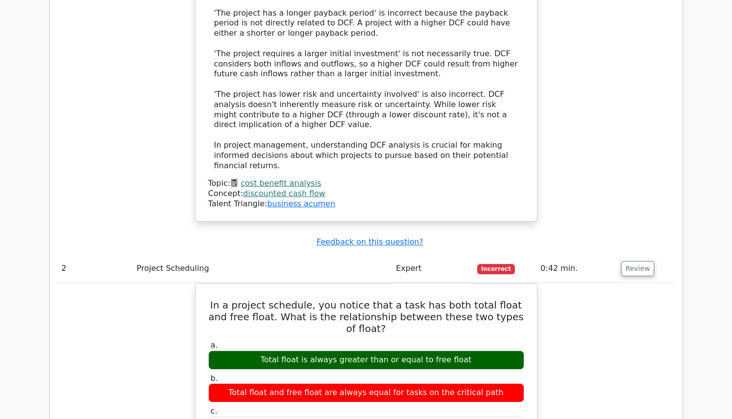
scroll to position [1606, 0]
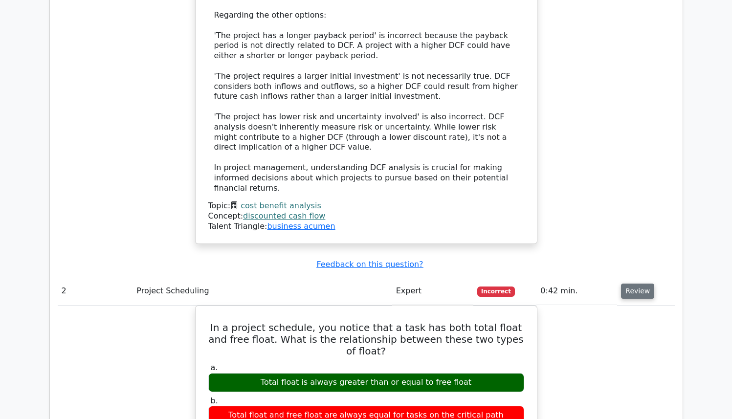
click at [642, 284] on button "Review" at bounding box center [637, 291] width 33 height 15
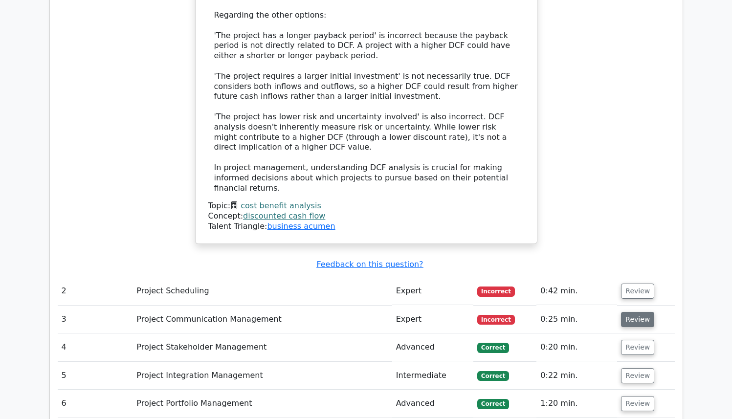
click at [641, 312] on button "Review" at bounding box center [637, 319] width 33 height 15
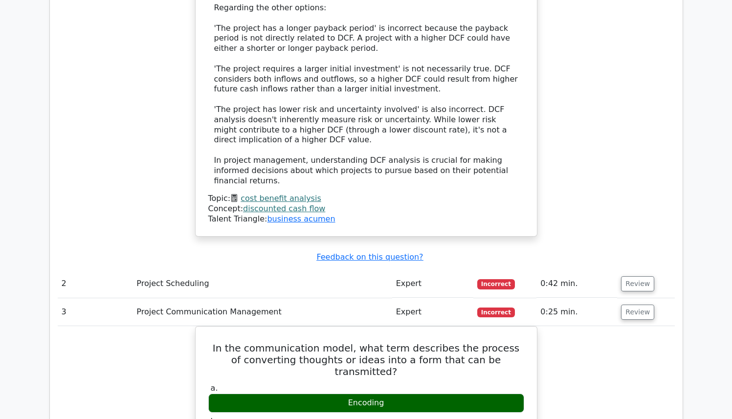
scroll to position [1683, 0]
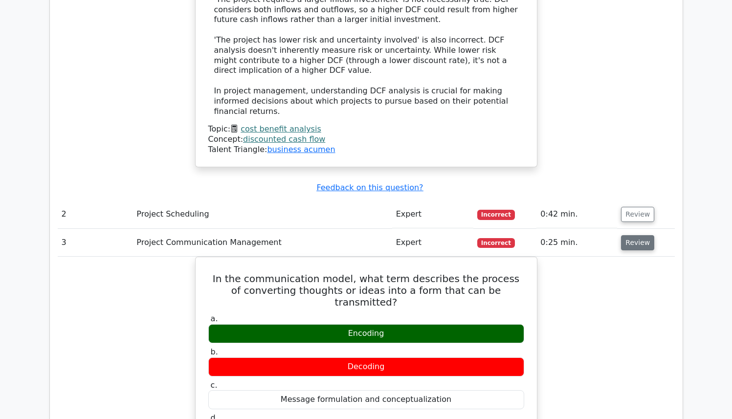
click at [628, 235] on button "Review" at bounding box center [637, 242] width 33 height 15
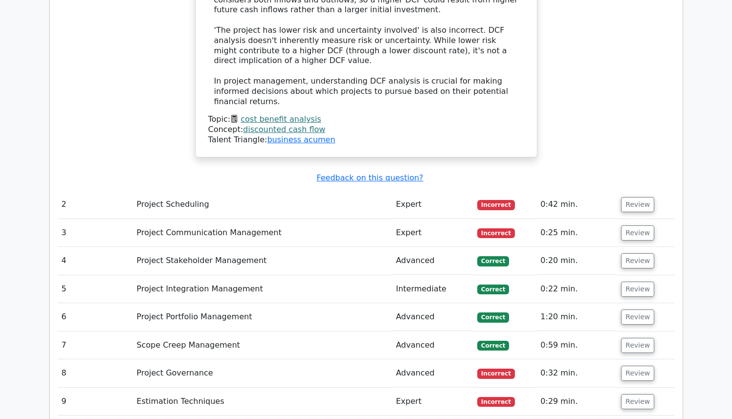
scroll to position [1763, 0]
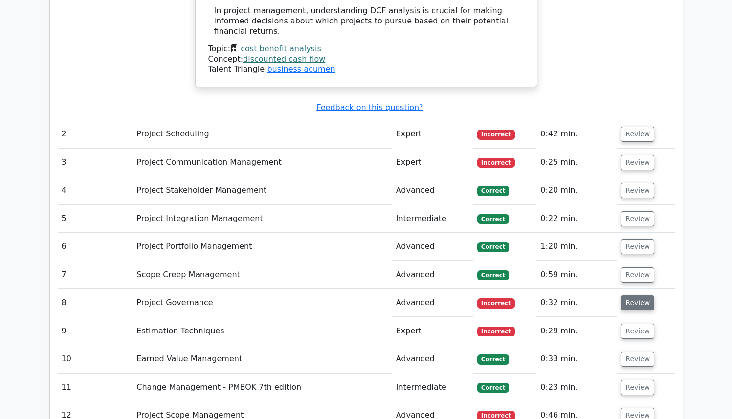
click at [630, 295] on button "Review" at bounding box center [637, 302] width 33 height 15
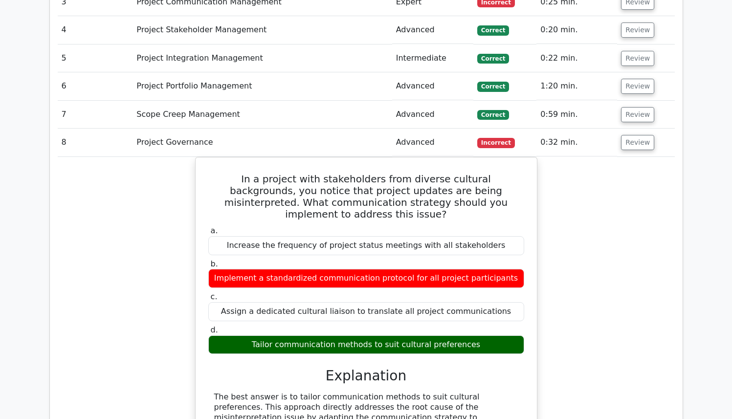
scroll to position [1928, 0]
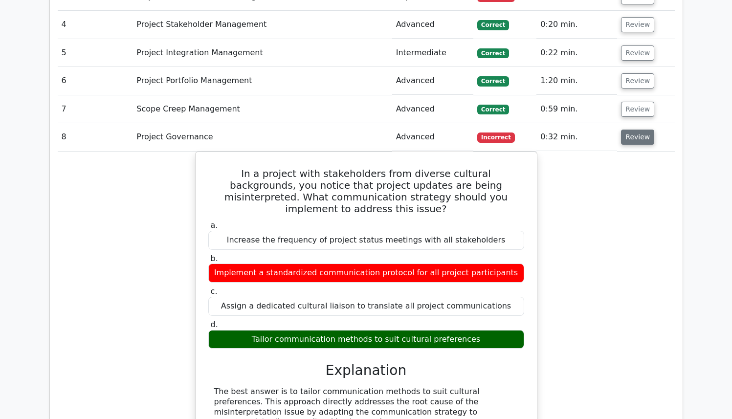
click at [631, 130] on button "Review" at bounding box center [637, 137] width 33 height 15
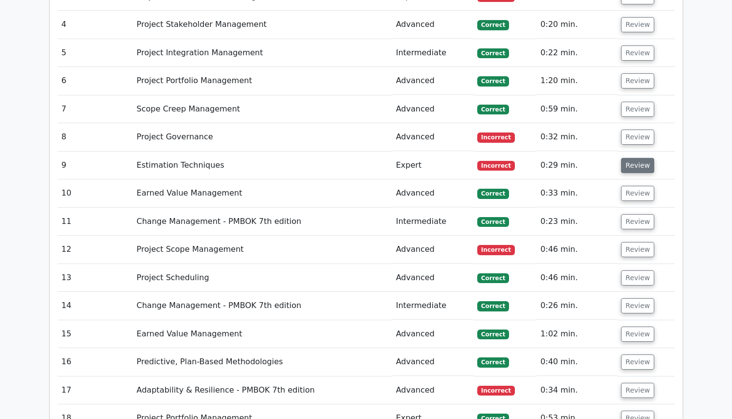
click at [624, 158] on button "Review" at bounding box center [637, 165] width 33 height 15
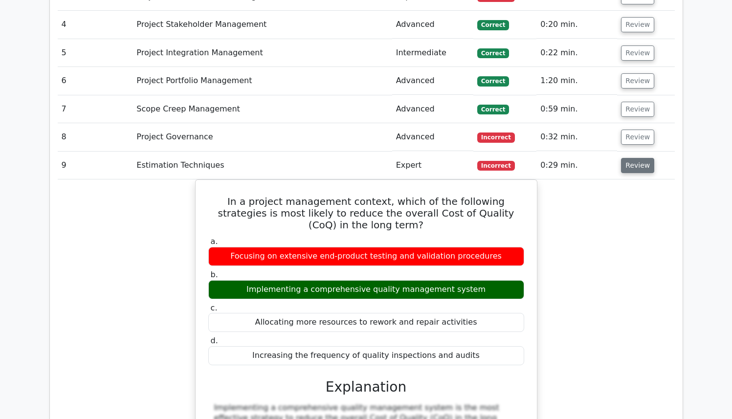
click at [624, 158] on button "Review" at bounding box center [637, 165] width 33 height 15
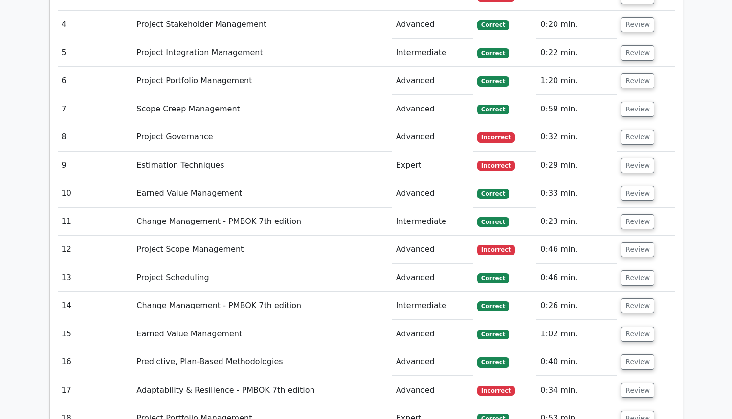
scroll to position [1930, 0]
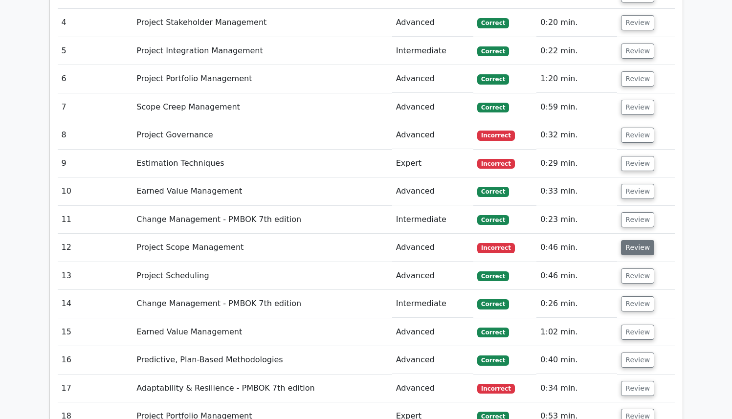
click at [630, 240] on button "Review" at bounding box center [637, 247] width 33 height 15
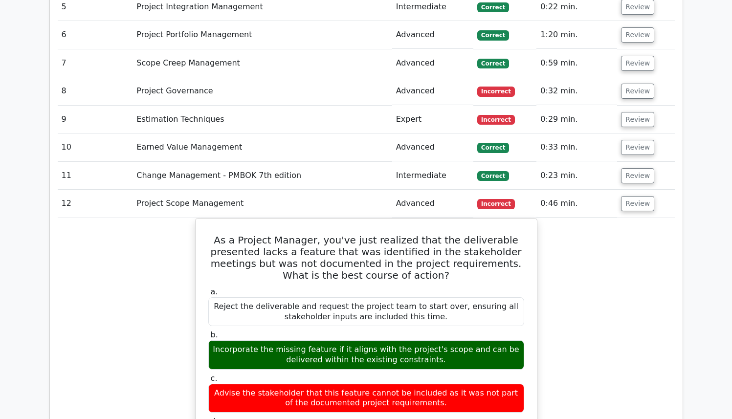
scroll to position [1996, 0]
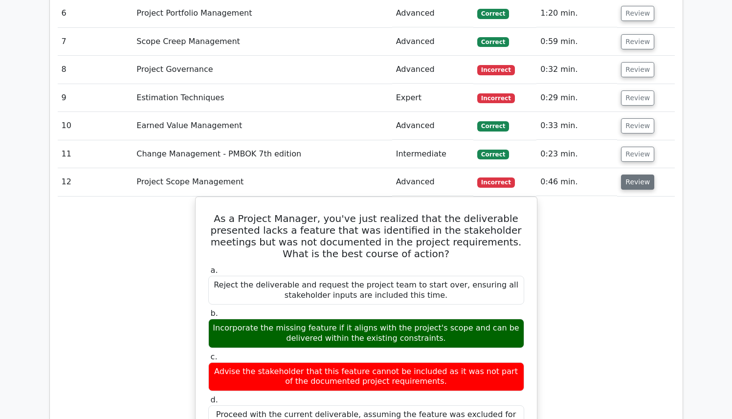
click at [627, 175] on button "Review" at bounding box center [637, 182] width 33 height 15
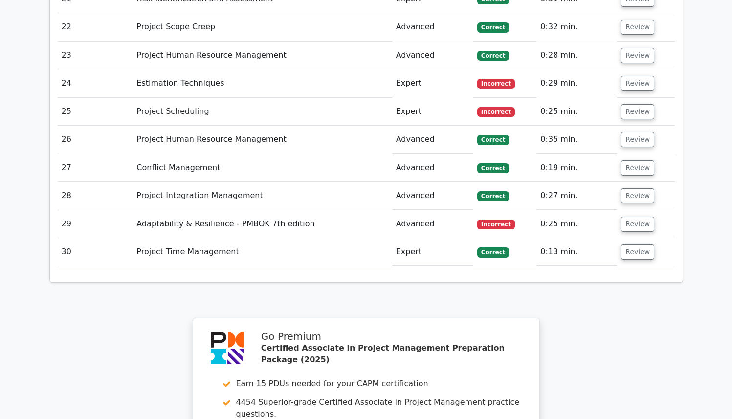
scroll to position [2431, 0]
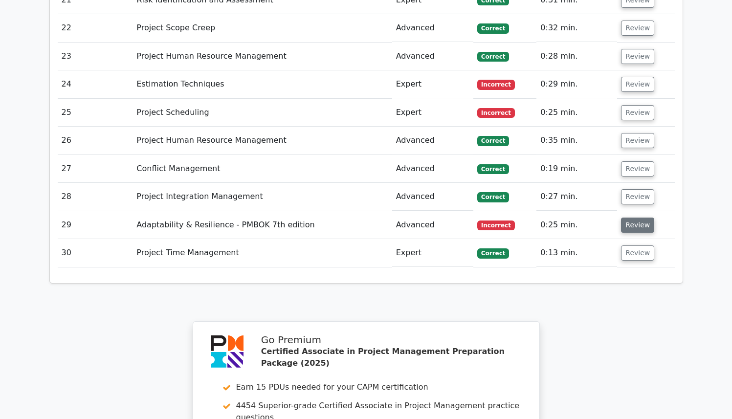
click at [637, 218] on button "Review" at bounding box center [637, 225] width 33 height 15
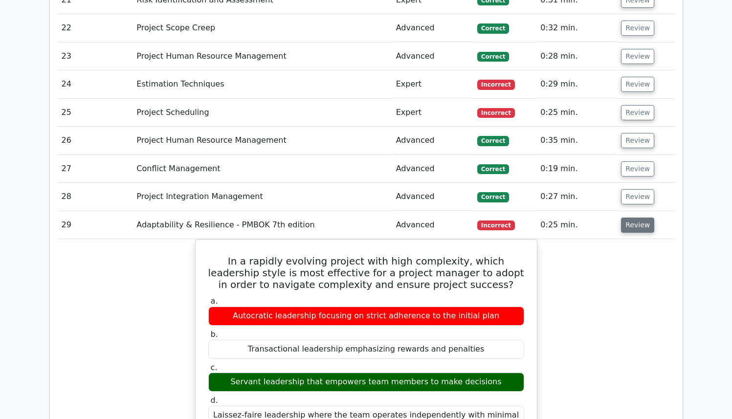
click at [636, 218] on button "Review" at bounding box center [637, 225] width 33 height 15
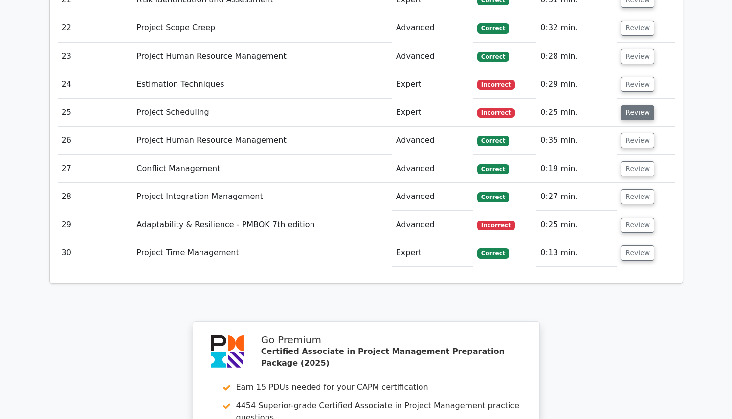
click at [636, 105] on button "Review" at bounding box center [637, 112] width 33 height 15
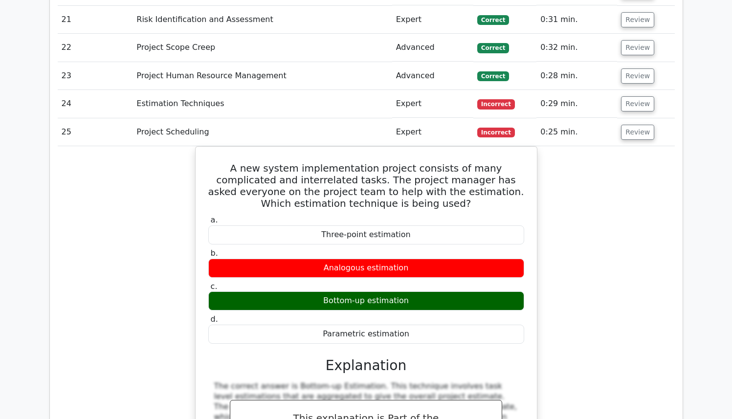
scroll to position [2325, 0]
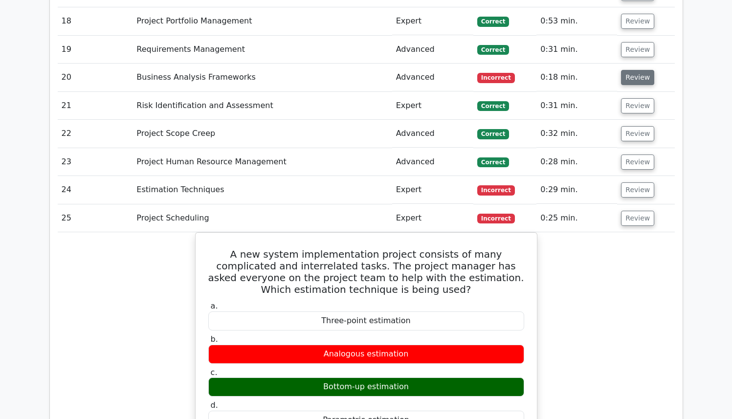
click at [625, 70] on button "Review" at bounding box center [637, 77] width 33 height 15
